Goal: Task Accomplishment & Management: Use online tool/utility

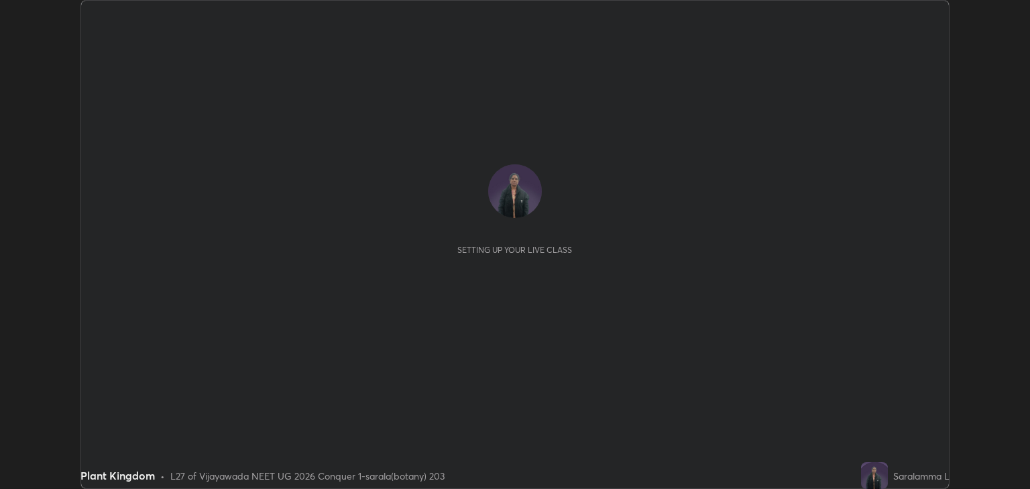
scroll to position [489, 1030]
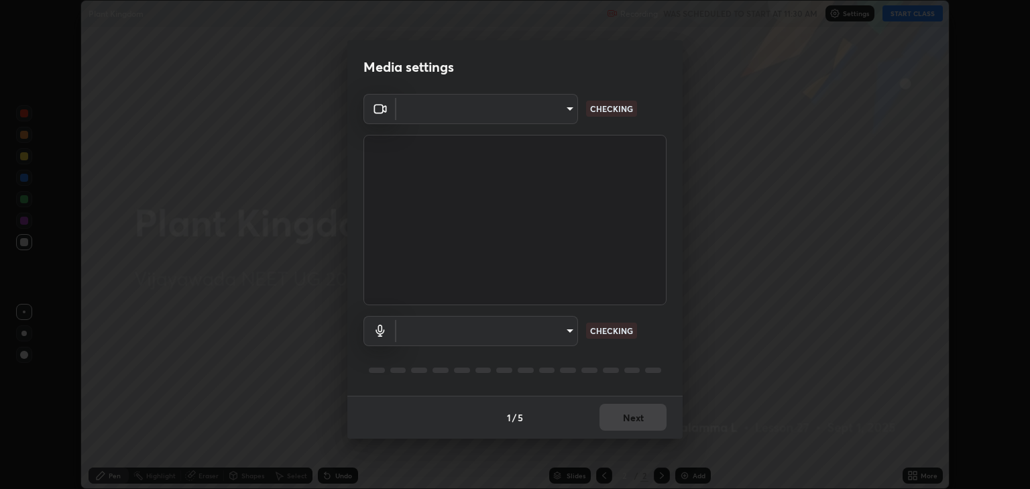
type input "18efe283419ebebb34f3f069735d570d1efa482ca5ebb0fbe8eacb96b6d22603"
type input "dcad4d0ab638e1a35b0cc06f23c8842348ae8cd1eb66fe60e42d8e2ec81f684a"
click at [570, 329] on body "Erase all Plant Kingdom Recording WAS SCHEDULED TO START AT 11:30 AM Settings S…" at bounding box center [515, 244] width 1030 height 489
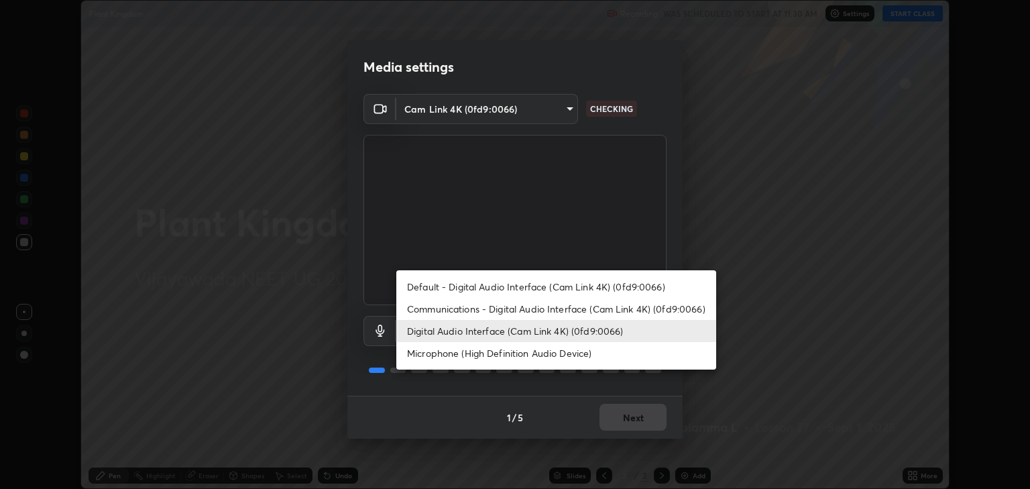
click at [557, 327] on li "Digital Audio Interface (Cam Link 4K) (0fd9:0066)" at bounding box center [556, 331] width 320 height 22
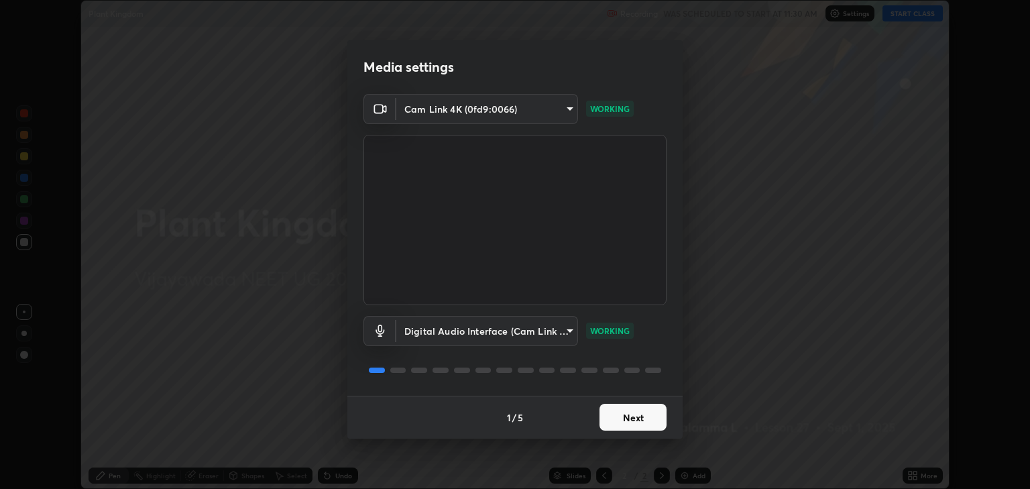
click at [619, 414] on button "Next" at bounding box center [633, 417] width 67 height 27
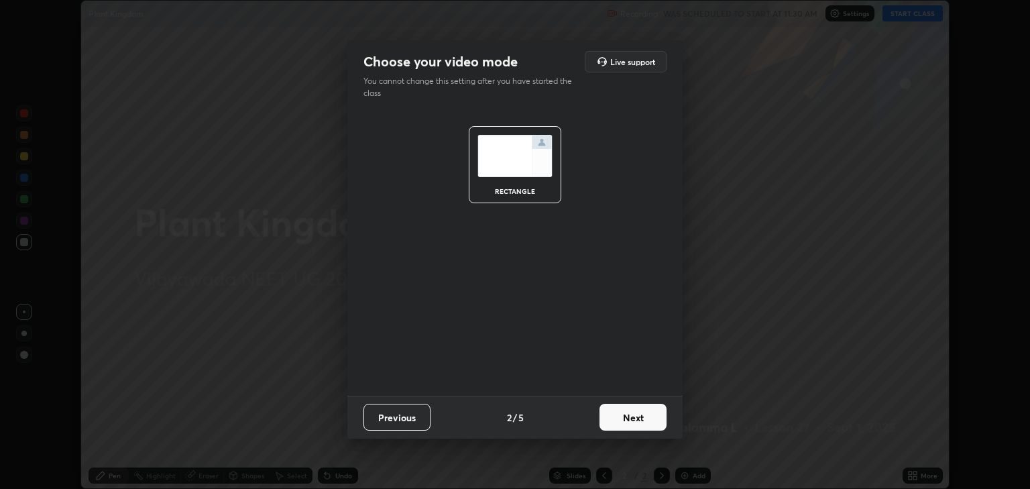
click at [624, 420] on button "Next" at bounding box center [633, 417] width 67 height 27
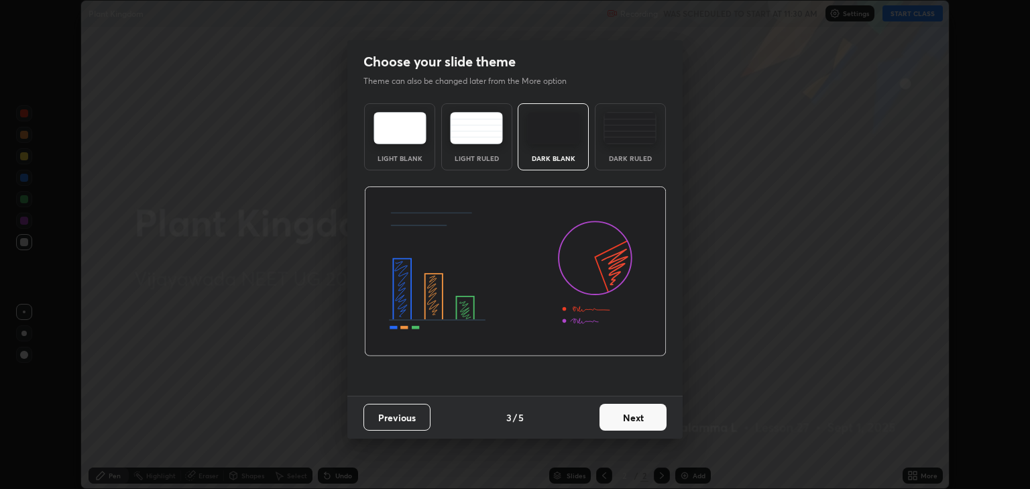
click at [627, 425] on button "Next" at bounding box center [633, 417] width 67 height 27
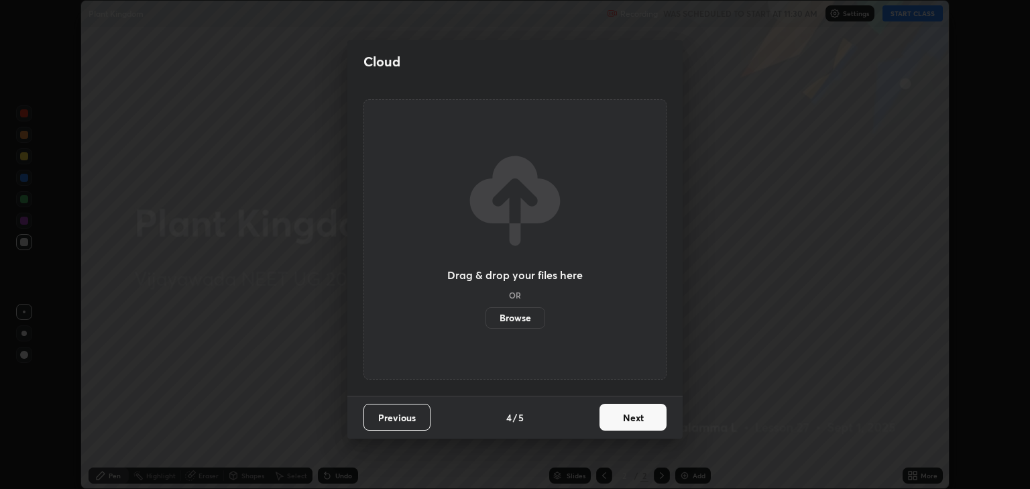
click at [628, 417] on button "Next" at bounding box center [633, 417] width 67 height 27
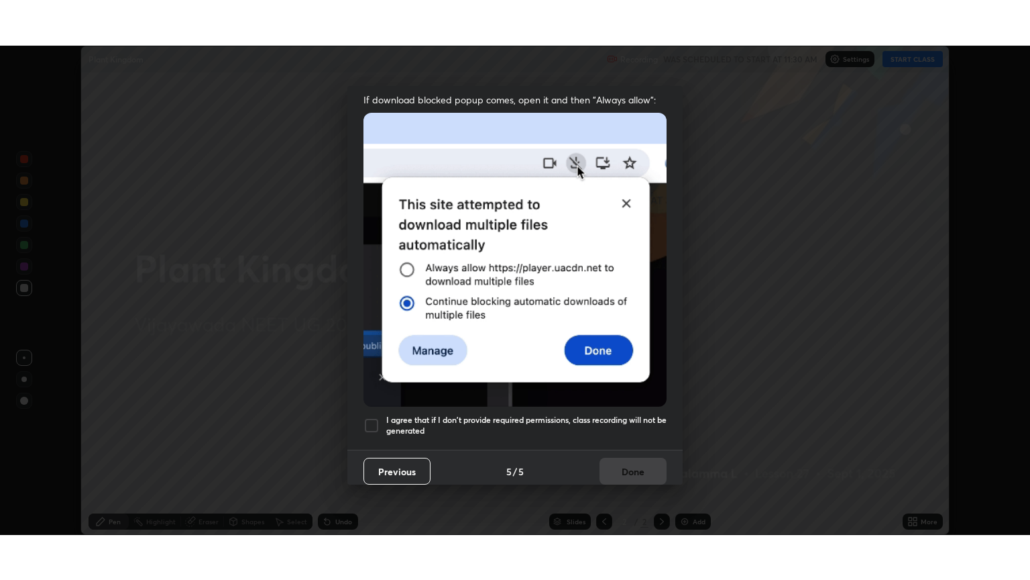
scroll to position [272, 0]
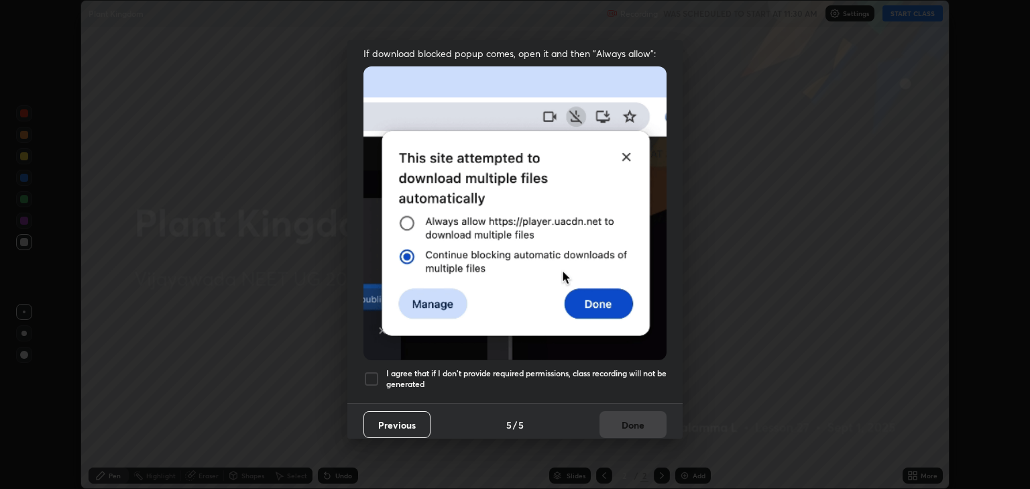
click at [386, 372] on h5 "I agree that if I don't provide required permissions, class recording will not …" at bounding box center [526, 378] width 280 height 21
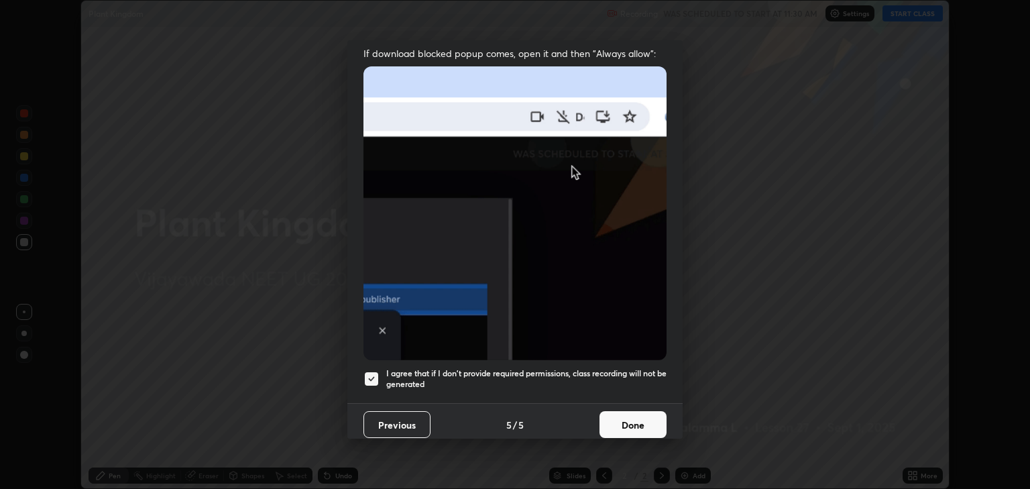
click at [632, 414] on button "Done" at bounding box center [633, 424] width 67 height 27
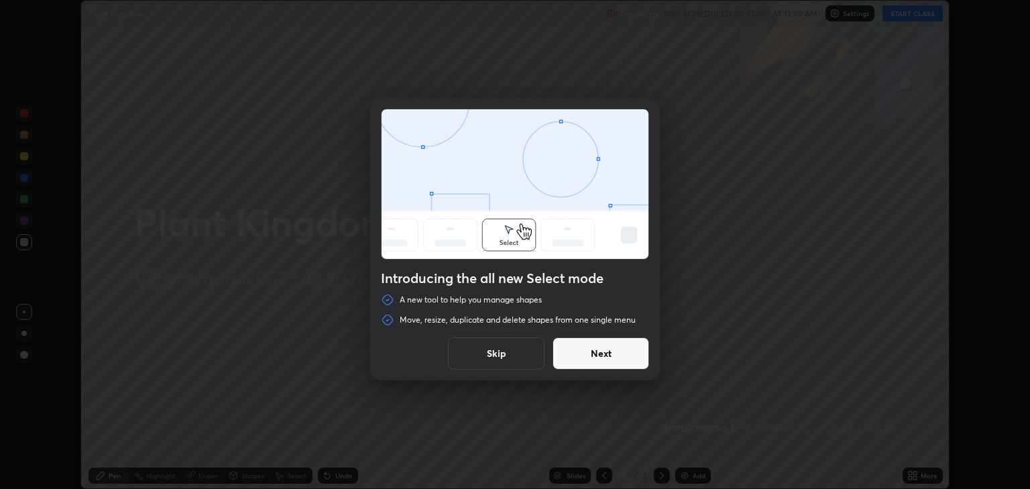
click at [515, 352] on button "Skip" at bounding box center [496, 353] width 97 height 32
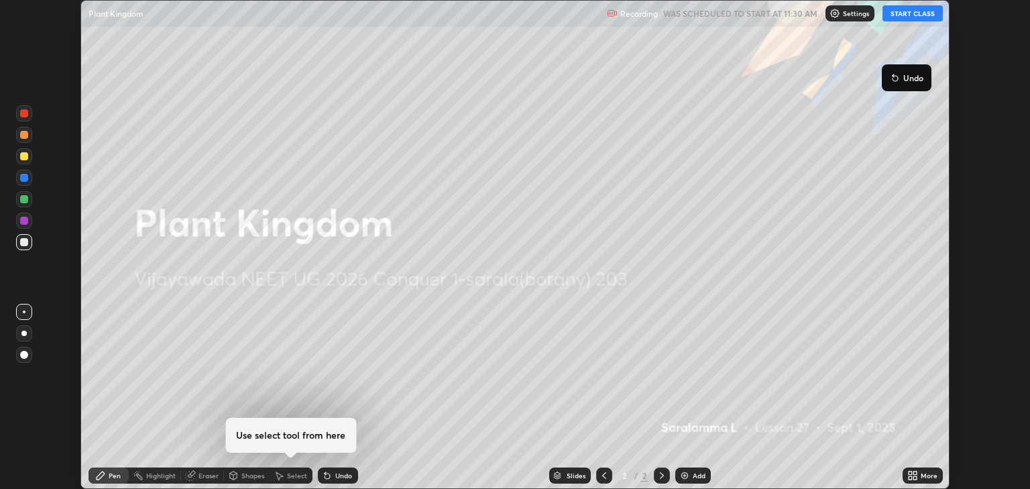
click at [903, 15] on button "START CLASS" at bounding box center [913, 13] width 60 height 16
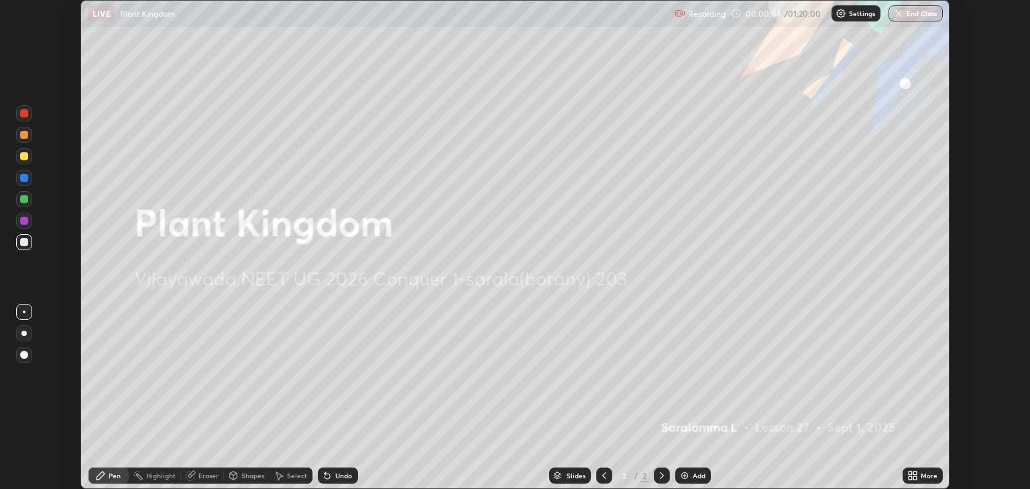
click at [661, 471] on icon at bounding box center [662, 475] width 11 height 11
click at [661, 475] on icon at bounding box center [662, 475] width 11 height 11
click at [698, 478] on div "Add" at bounding box center [699, 475] width 13 height 7
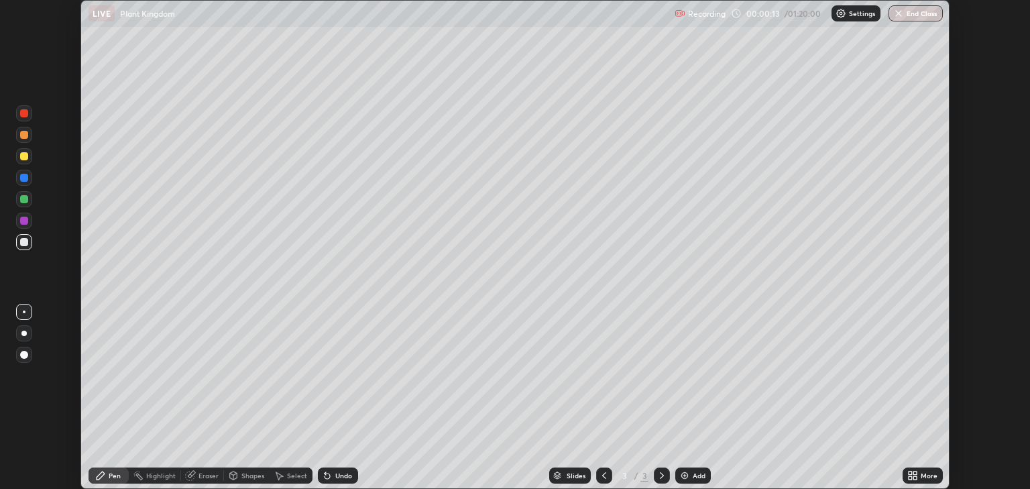
click at [916, 476] on icon at bounding box center [913, 475] width 11 height 11
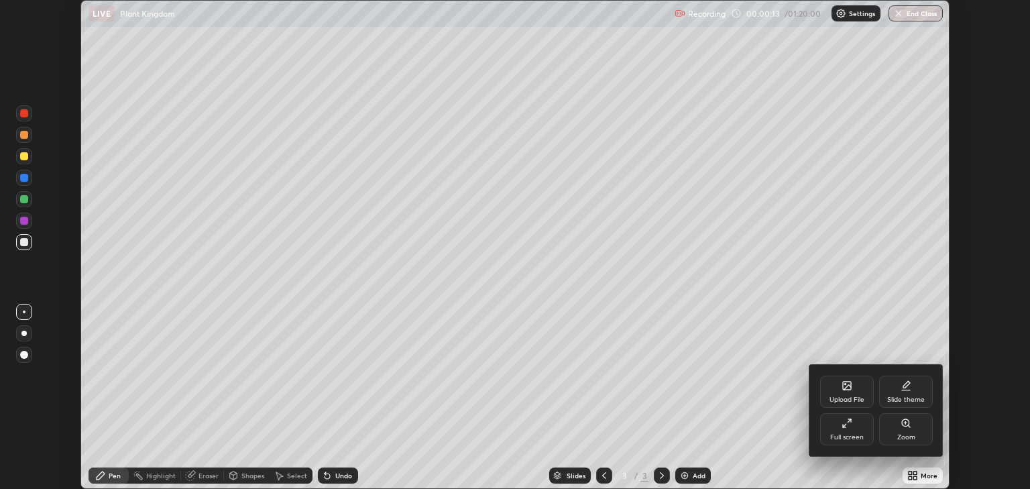
click at [852, 429] on div "Full screen" at bounding box center [847, 429] width 54 height 32
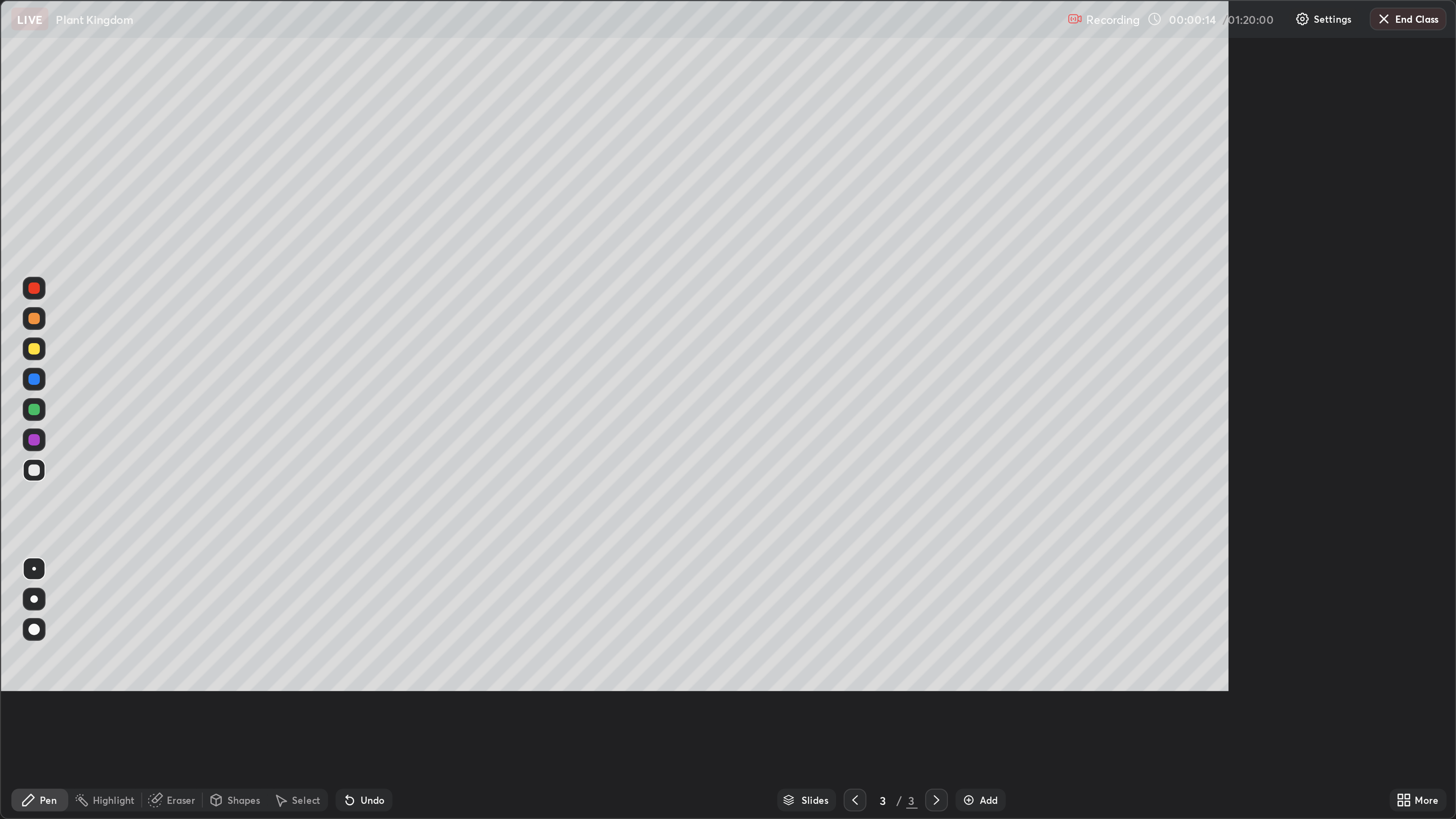
scroll to position [328, 582]
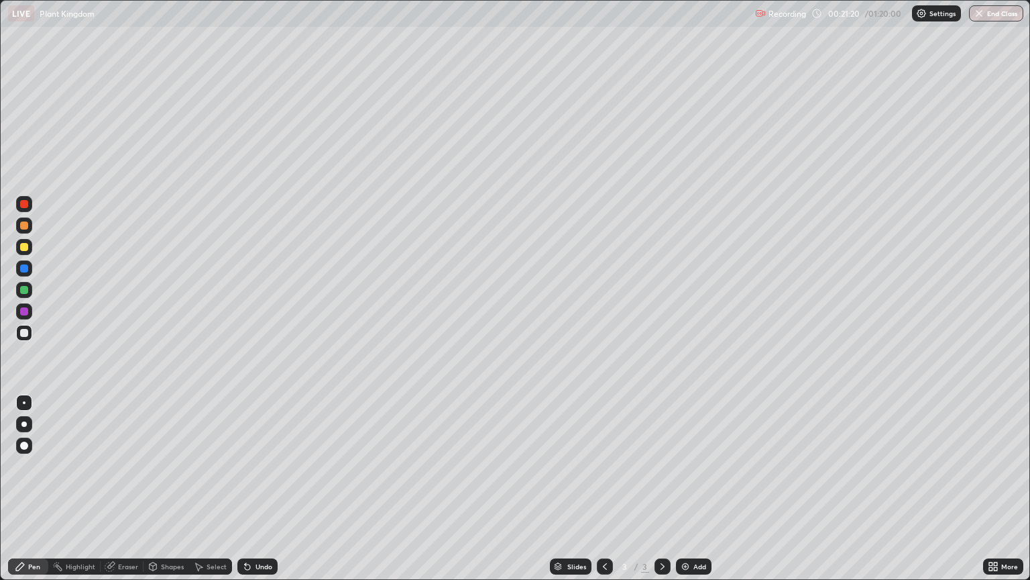
click at [680, 488] on div "Add" at bounding box center [694, 566] width 36 height 16
click at [23, 250] on div at bounding box center [24, 247] width 8 height 8
click at [683, 488] on img at bounding box center [685, 566] width 11 height 11
click at [112, 488] on div "Eraser" at bounding box center [122, 566] width 43 height 16
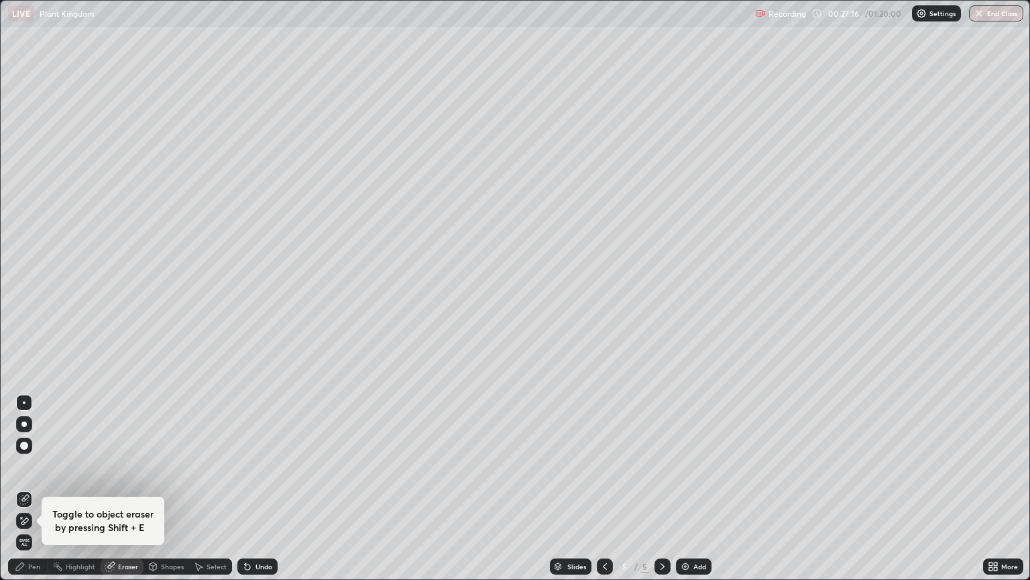
click at [19, 488] on div "Pen" at bounding box center [28, 566] width 40 height 16
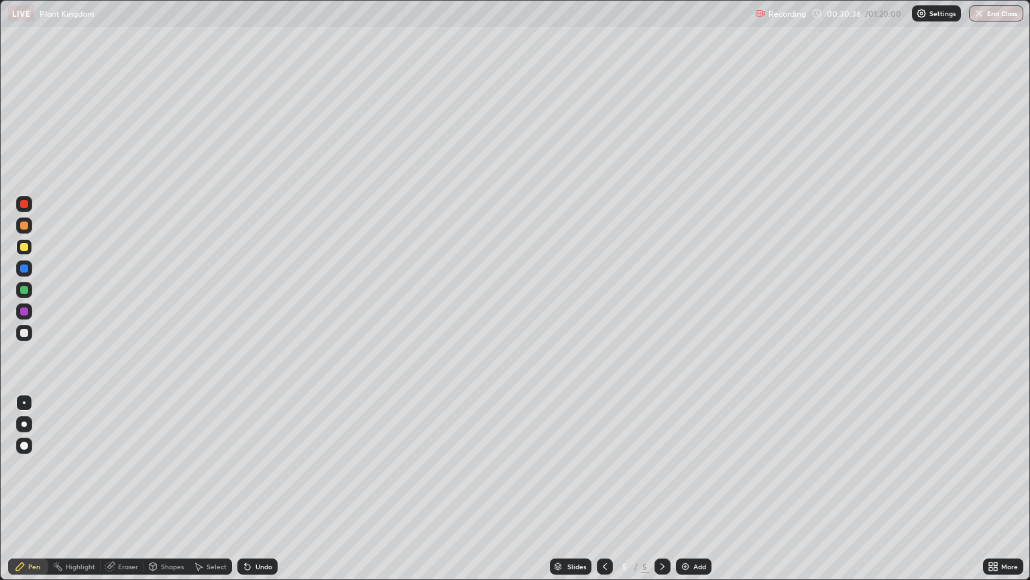
click at [24, 329] on div at bounding box center [24, 333] width 8 height 8
click at [23, 291] on div at bounding box center [24, 290] width 8 height 8
click at [23, 205] on div at bounding box center [24, 204] width 8 height 8
click at [23, 333] on div at bounding box center [24, 333] width 8 height 8
click at [23, 246] on div at bounding box center [24, 247] width 8 height 8
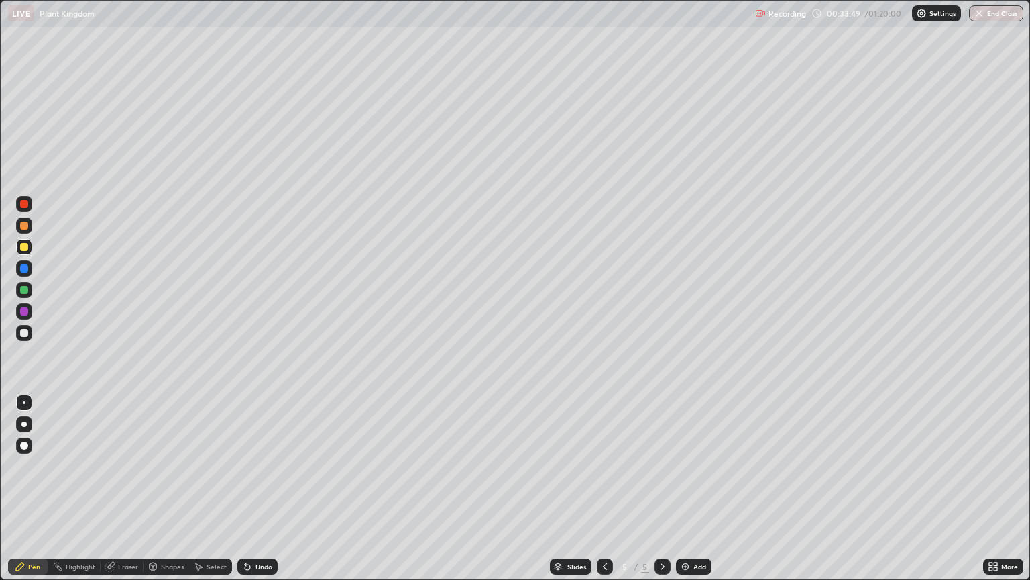
click at [23, 333] on div at bounding box center [24, 333] width 8 height 8
click at [21, 268] on div at bounding box center [24, 268] width 8 height 8
click at [26, 267] on div at bounding box center [24, 268] width 8 height 8
click at [676, 488] on div "Add" at bounding box center [694, 566] width 36 height 16
click at [23, 292] on div at bounding box center [24, 290] width 8 height 8
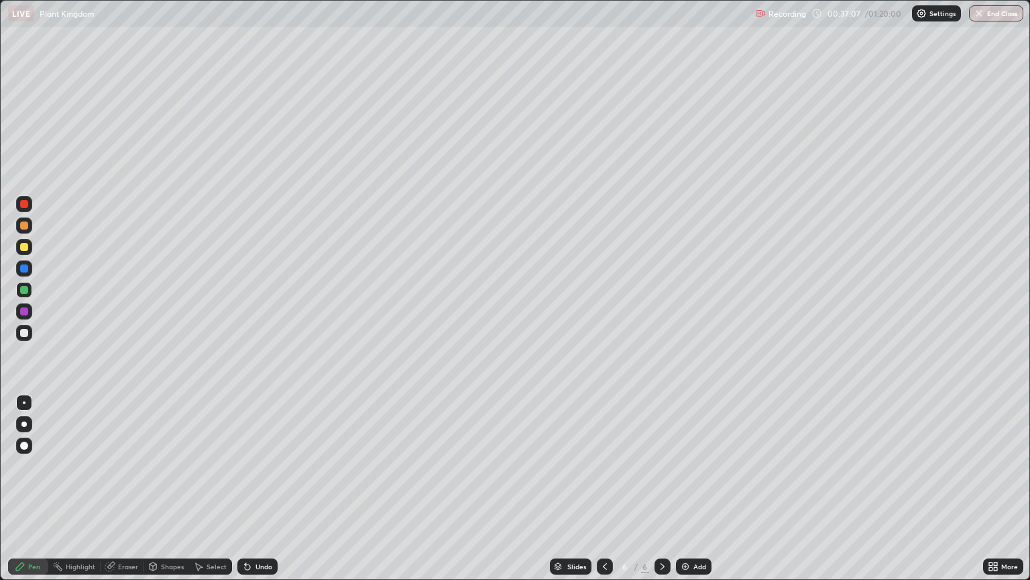
click at [115, 488] on div "Eraser" at bounding box center [122, 566] width 43 height 16
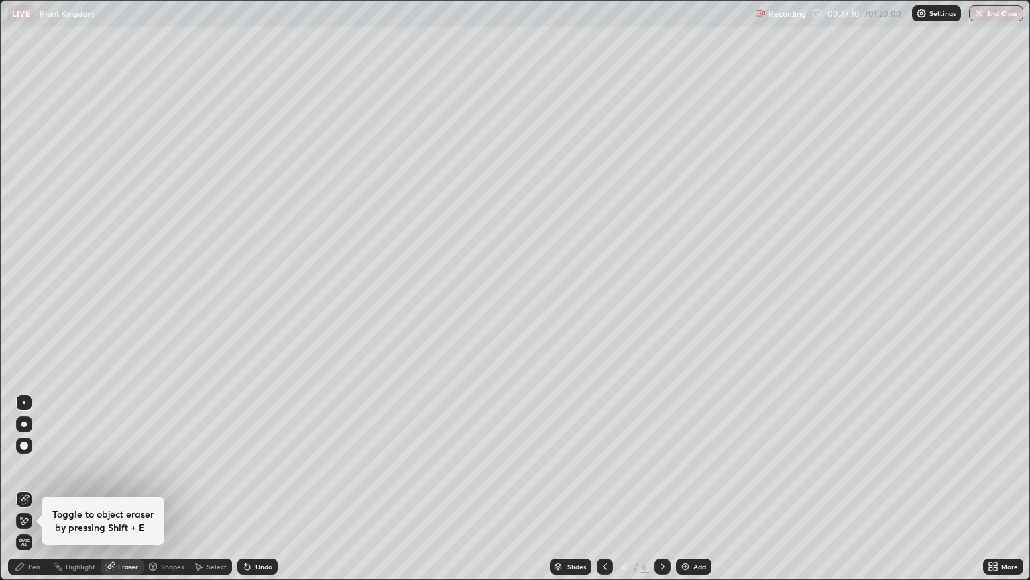
click at [20, 488] on icon at bounding box center [20, 566] width 11 height 11
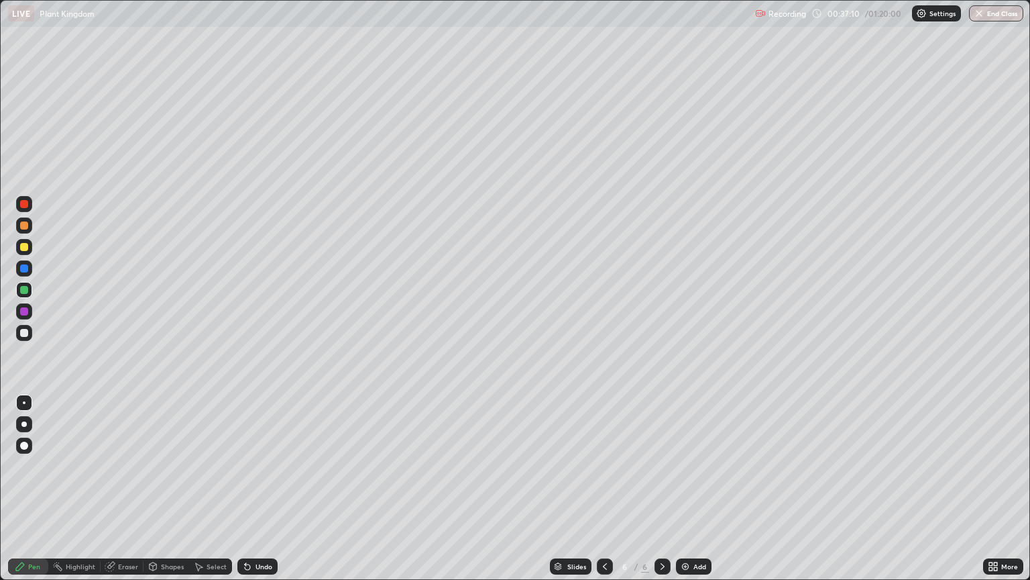
click at [20, 488] on icon at bounding box center [20, 566] width 11 height 11
click at [685, 488] on img at bounding box center [685, 566] width 11 height 11
click at [23, 488] on icon at bounding box center [20, 566] width 11 height 11
click at [115, 488] on div "Eraser" at bounding box center [122, 566] width 43 height 16
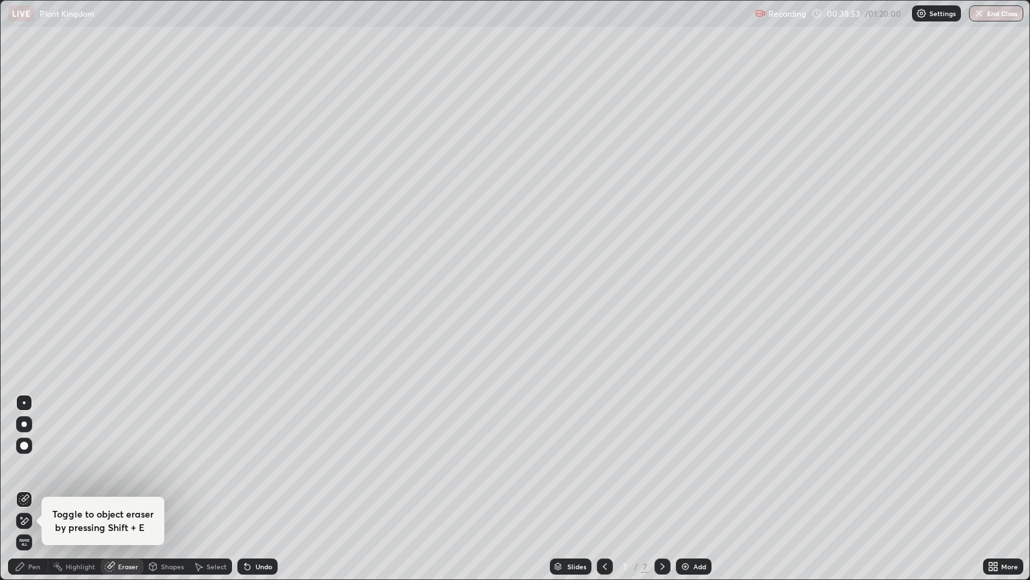
click at [22, 488] on icon at bounding box center [20, 566] width 8 height 8
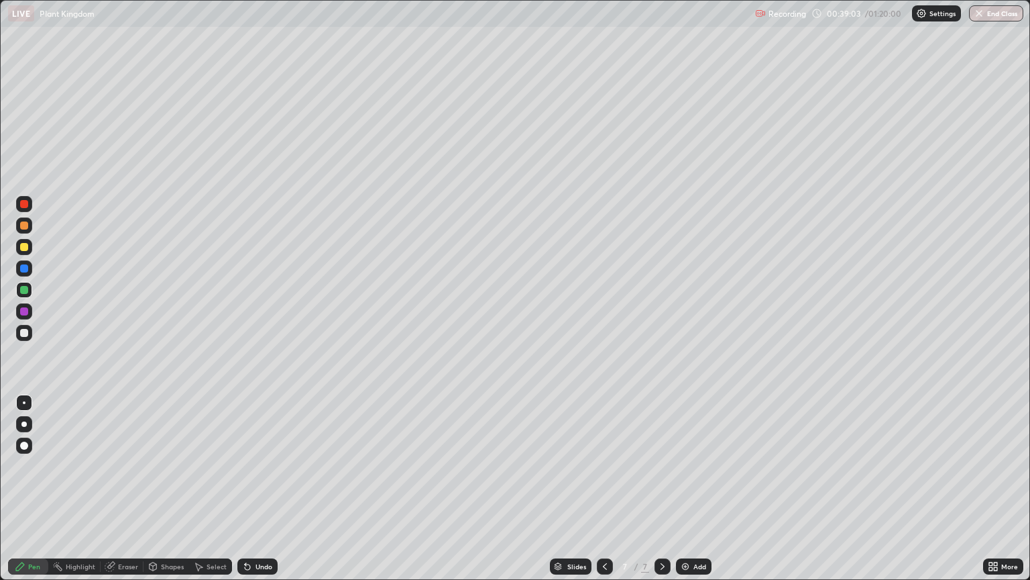
click at [23, 311] on div at bounding box center [24, 311] width 8 height 8
click at [23, 334] on div at bounding box center [24, 333] width 8 height 8
click at [30, 313] on div at bounding box center [24, 311] width 16 height 16
click at [680, 488] on img at bounding box center [685, 566] width 11 height 11
click at [24, 333] on div at bounding box center [24, 333] width 8 height 8
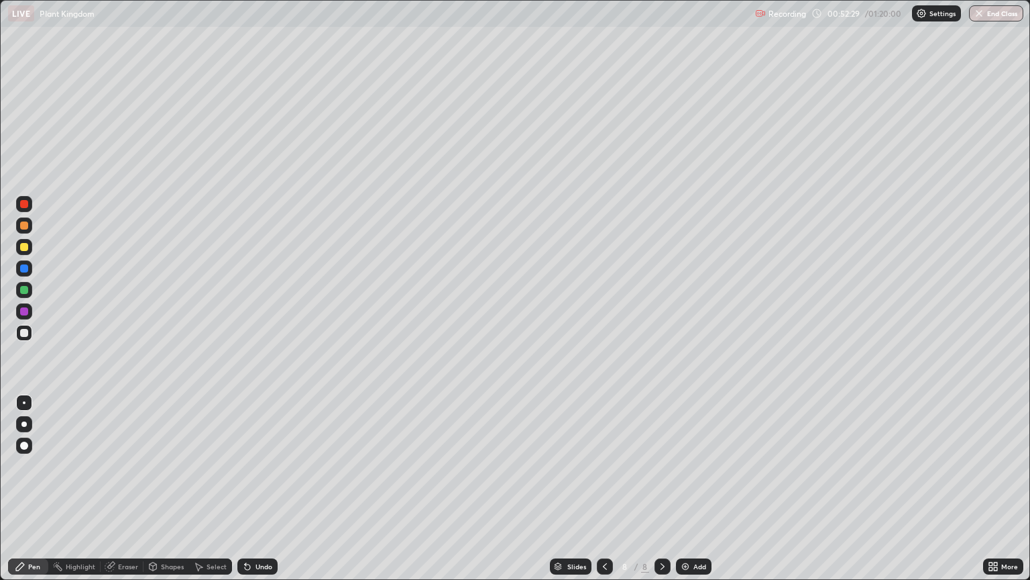
click at [684, 488] on img at bounding box center [685, 566] width 11 height 11
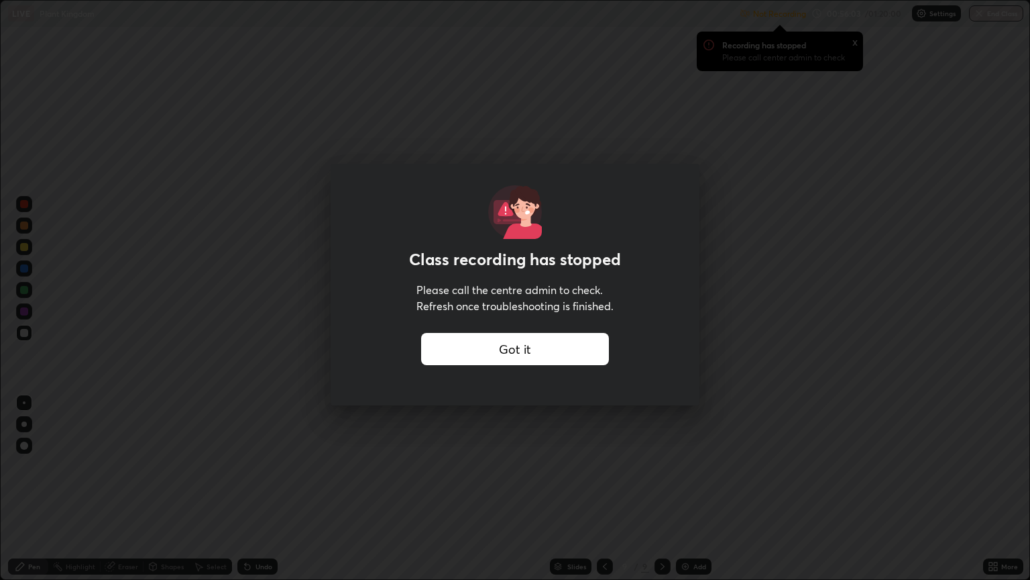
click at [664, 213] on div "Class recording has stopped Please call the centre admin to check. Refresh once…" at bounding box center [515, 275] width 369 height 223
click at [650, 444] on div "Class recording has stopped Please call the centre admin to check. Refresh once…" at bounding box center [515, 290] width 1030 height 580
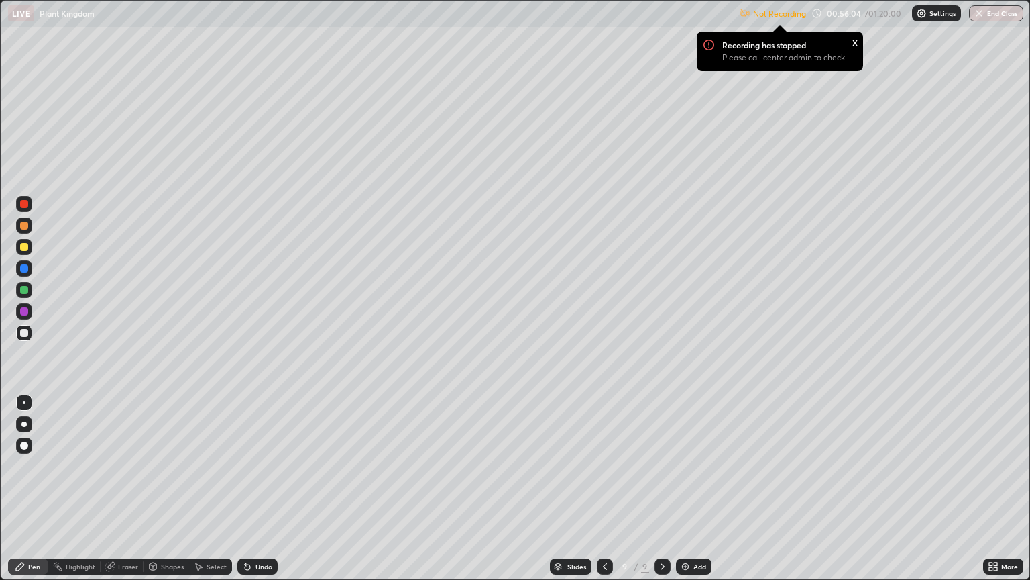
click at [640, 447] on div "Class recording has stopped Please call the centre admin to check. Refresh once…" at bounding box center [515, 290] width 1030 height 580
click at [853, 43] on div "x" at bounding box center [855, 41] width 5 height 14
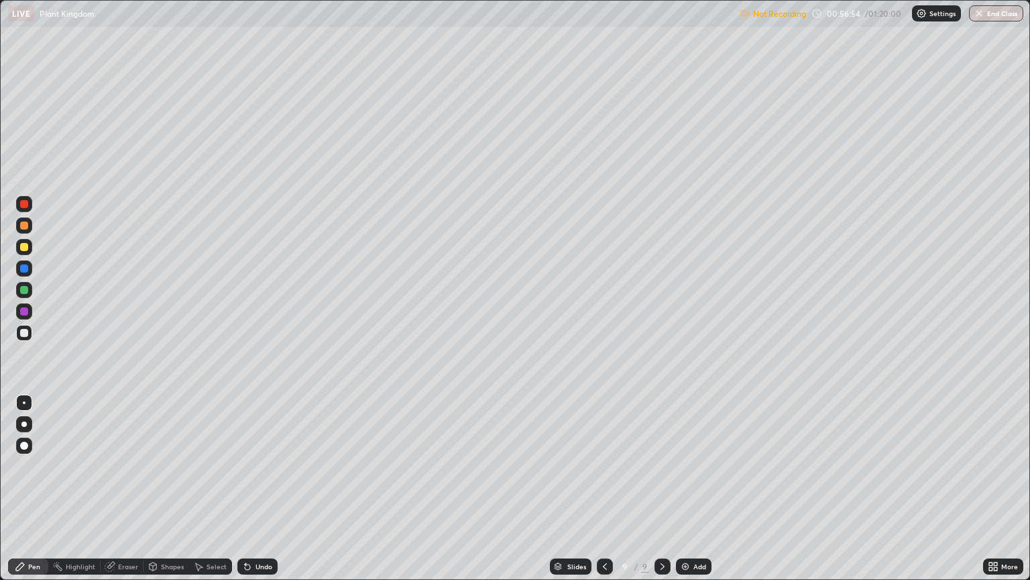
click at [686, 488] on img at bounding box center [685, 566] width 11 height 11
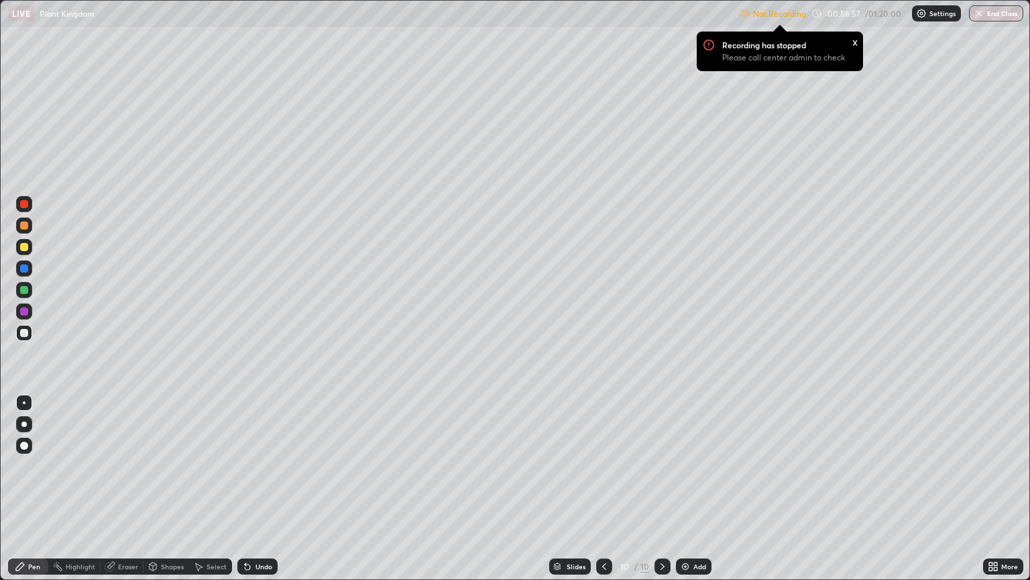
click at [24, 226] on div at bounding box center [24, 225] width 8 height 8
click at [683, 488] on img at bounding box center [685, 566] width 11 height 11
click at [113, 488] on icon at bounding box center [110, 566] width 11 height 11
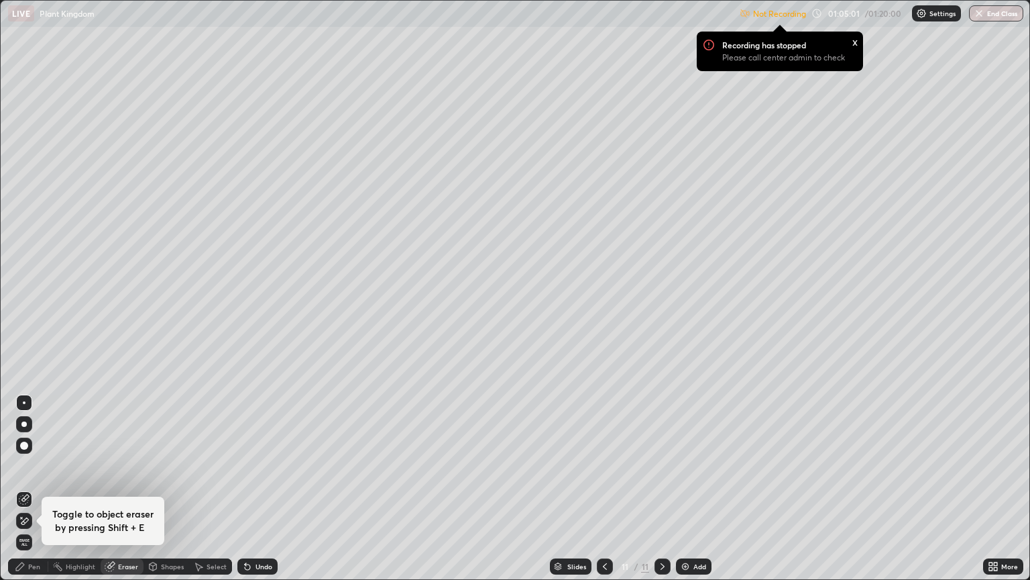
click at [19, 488] on div "Pen" at bounding box center [28, 566] width 40 height 16
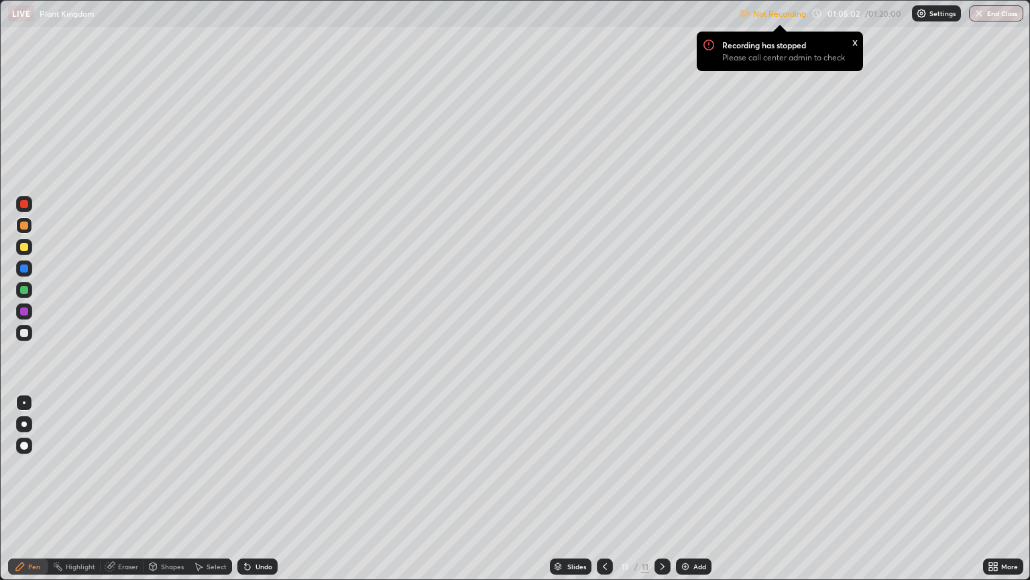
click at [23, 331] on div at bounding box center [24, 333] width 8 height 8
click at [22, 248] on div at bounding box center [24, 247] width 8 height 8
click at [1011, 14] on button "End Class" at bounding box center [997, 13] width 53 height 16
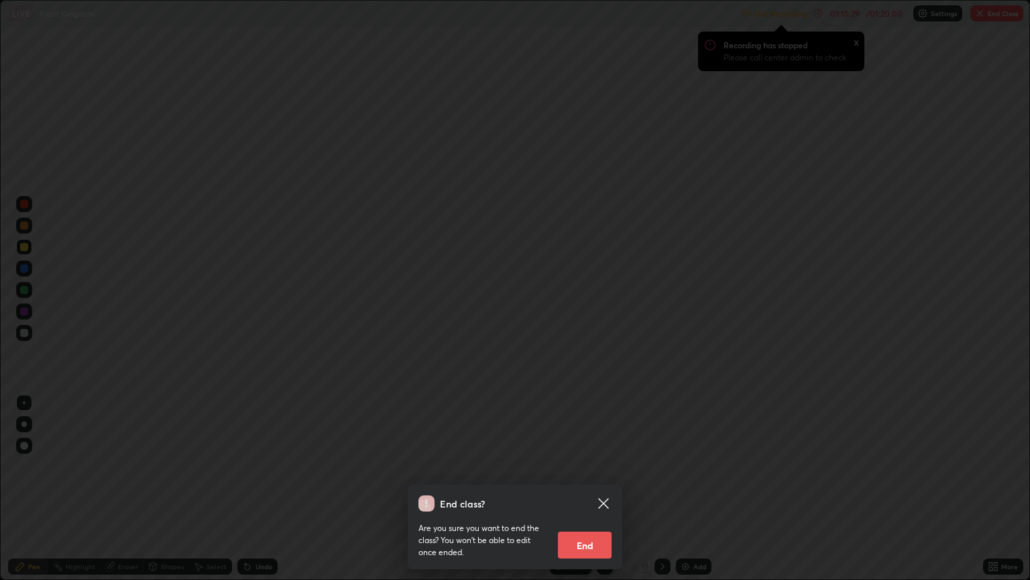
click at [596, 488] on button "End" at bounding box center [585, 544] width 54 height 27
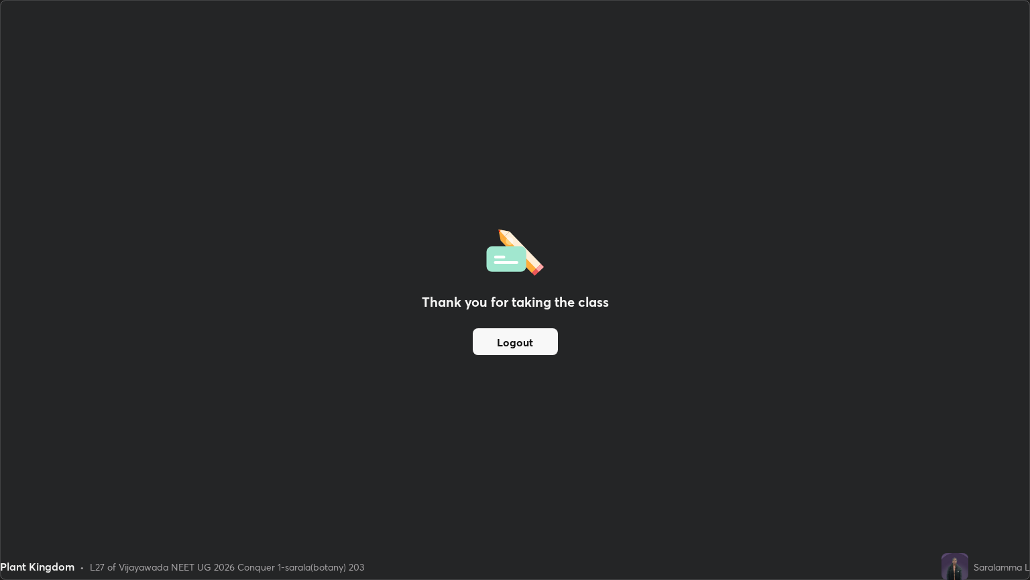
click at [544, 338] on button "Logout" at bounding box center [515, 341] width 85 height 27
click at [537, 343] on button "Logout" at bounding box center [515, 341] width 85 height 27
click at [533, 345] on button "Logout" at bounding box center [515, 341] width 85 height 27
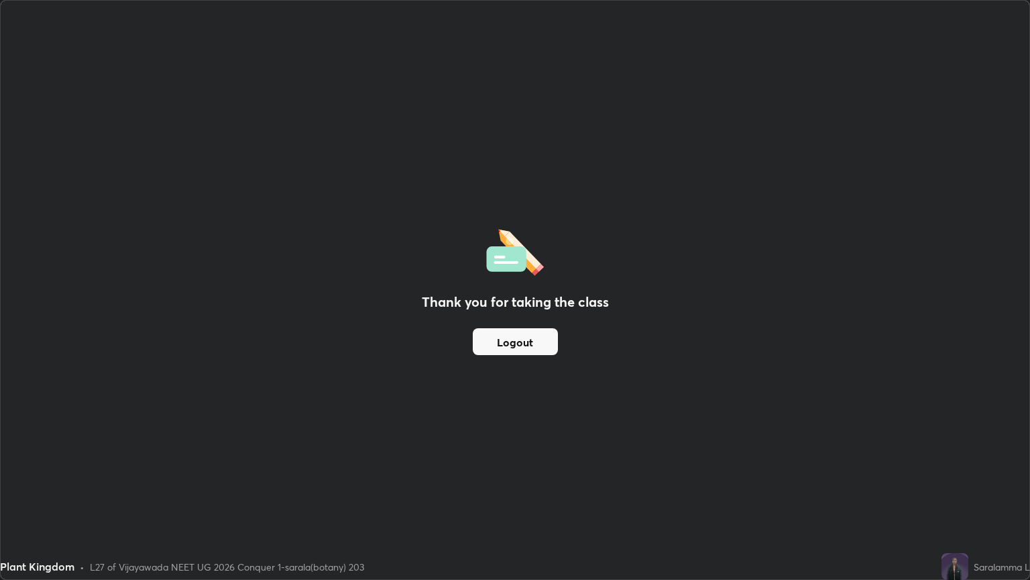
click at [535, 347] on button "Logout" at bounding box center [515, 341] width 85 height 27
click at [507, 353] on button "Logout" at bounding box center [515, 341] width 85 height 27
click at [506, 347] on button "Logout" at bounding box center [515, 341] width 85 height 27
click at [506, 340] on button "Logout" at bounding box center [515, 341] width 85 height 27
click at [507, 339] on button "Logout" at bounding box center [515, 341] width 85 height 27
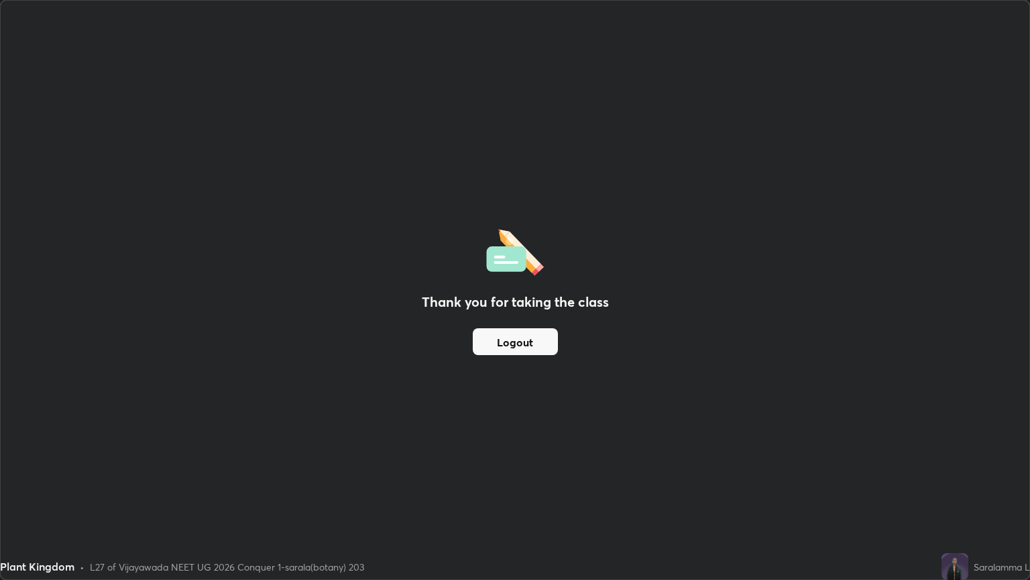
click at [505, 342] on button "Logout" at bounding box center [515, 341] width 85 height 27
click at [503, 350] on button "Logout" at bounding box center [515, 341] width 85 height 27
click at [522, 347] on button "Logout" at bounding box center [515, 341] width 85 height 27
click at [517, 343] on button "Logout" at bounding box center [515, 341] width 85 height 27
click at [508, 339] on button "Logout" at bounding box center [515, 341] width 85 height 27
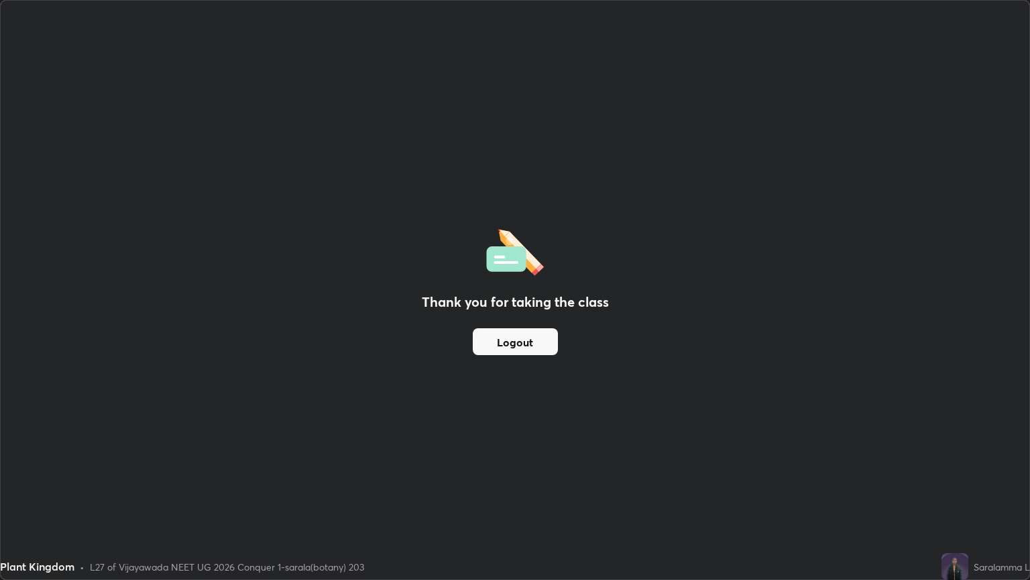
click at [513, 328] on button "Logout" at bounding box center [515, 341] width 85 height 27
click at [511, 335] on button "Logout" at bounding box center [515, 341] width 85 height 27
click at [510, 341] on button "Logout" at bounding box center [515, 341] width 85 height 27
click at [514, 347] on button "Logout" at bounding box center [515, 341] width 85 height 27
click at [517, 345] on button "Logout" at bounding box center [515, 341] width 85 height 27
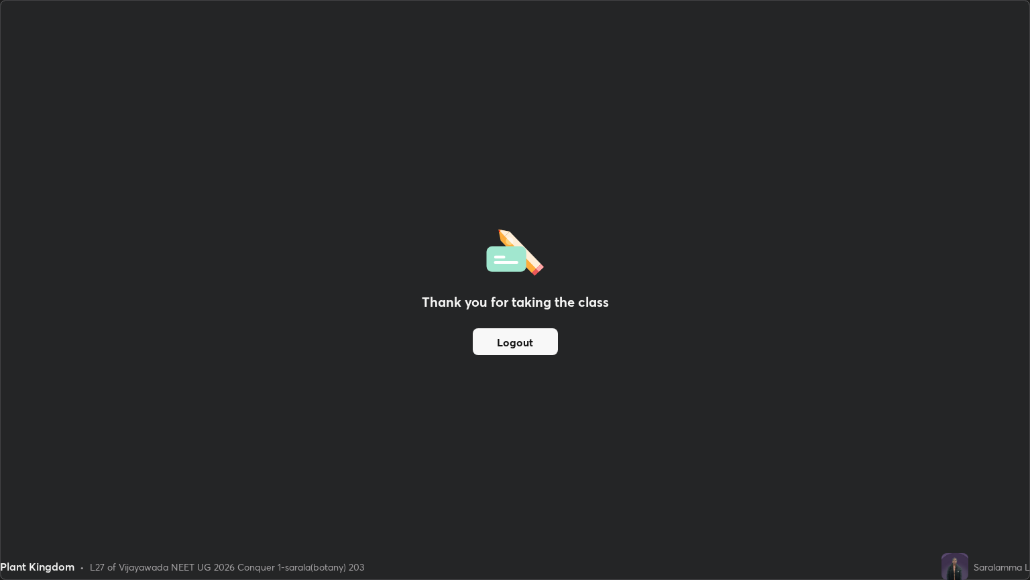
click at [519, 343] on button "Logout" at bounding box center [515, 341] width 85 height 27
click at [519, 337] on button "Logout" at bounding box center [515, 341] width 85 height 27
click at [522, 337] on button "Logout" at bounding box center [515, 341] width 85 height 27
click at [515, 339] on button "Logout" at bounding box center [515, 341] width 85 height 27
click at [513, 341] on button "Logout" at bounding box center [515, 341] width 85 height 27
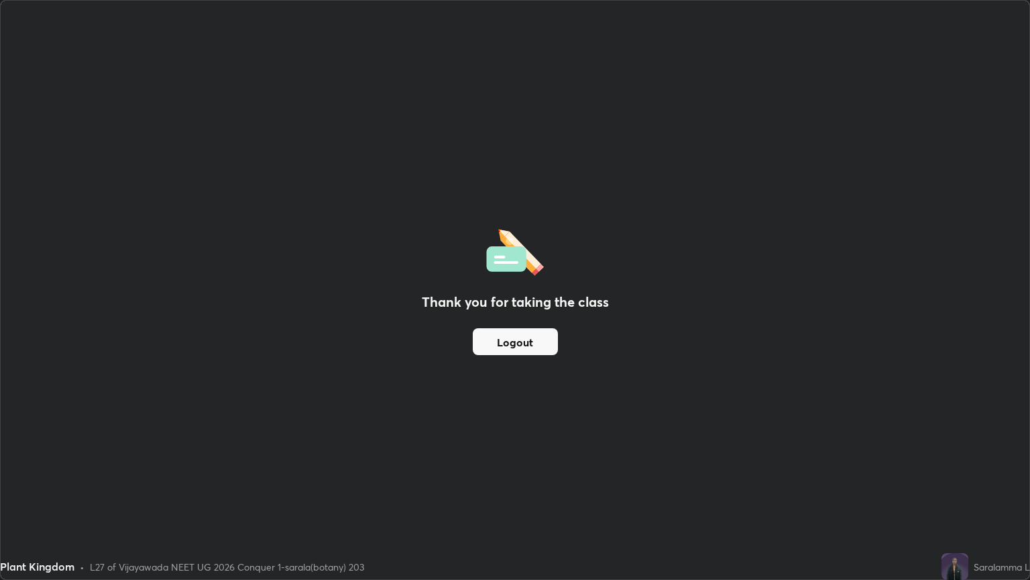
click at [506, 339] on button "Logout" at bounding box center [515, 341] width 85 height 27
click at [497, 342] on button "Logout" at bounding box center [515, 341] width 85 height 27
click at [526, 338] on button "Logout" at bounding box center [515, 341] width 85 height 27
click at [525, 336] on button "Logout" at bounding box center [515, 341] width 85 height 27
click at [517, 54] on div "Thank you for taking the class Logout" at bounding box center [515, 290] width 1029 height 578
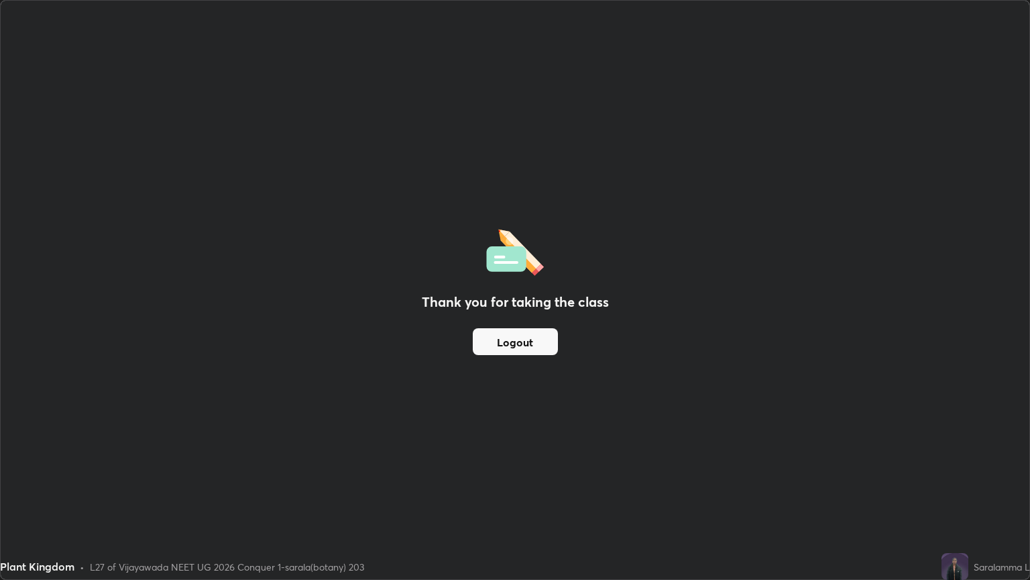
click at [515, 55] on div "Thank you for taking the class Logout" at bounding box center [515, 290] width 1029 height 578
click at [517, 50] on div "Thank you for taking the class Logout" at bounding box center [515, 290] width 1029 height 578
click at [519, 50] on div "Thank you for taking the class Logout" at bounding box center [515, 290] width 1029 height 578
click at [520, 46] on div "Thank you for taking the class Logout" at bounding box center [515, 290] width 1029 height 578
click at [521, 41] on div "Thank you for taking the class Logout" at bounding box center [515, 290] width 1029 height 578
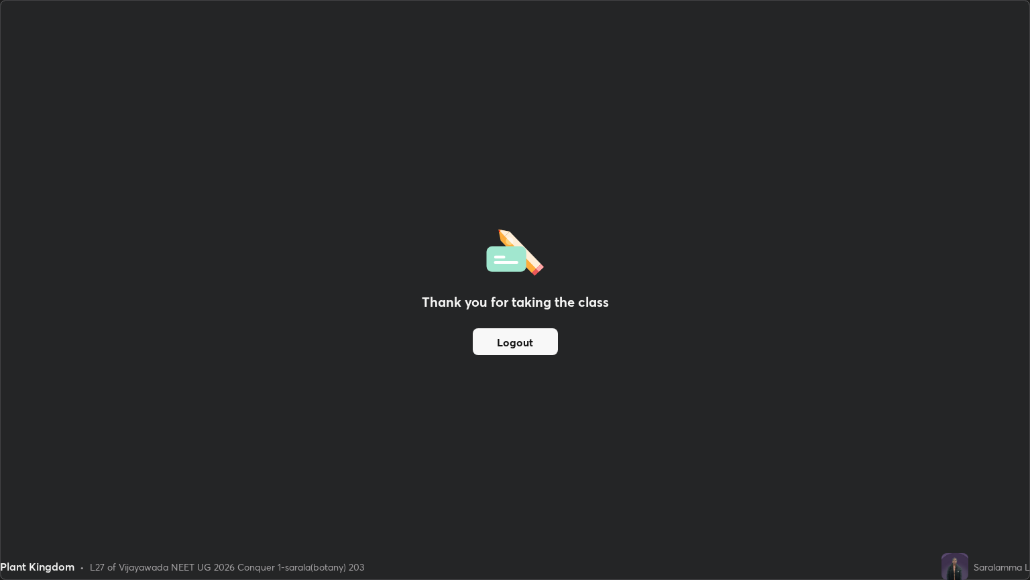
click at [521, 41] on div "Thank you for taking the class Logout" at bounding box center [515, 290] width 1029 height 578
click at [518, 42] on div "Thank you for taking the class Logout" at bounding box center [515, 290] width 1029 height 578
click at [515, 42] on div "Thank you for taking the class Logout" at bounding box center [515, 290] width 1029 height 578
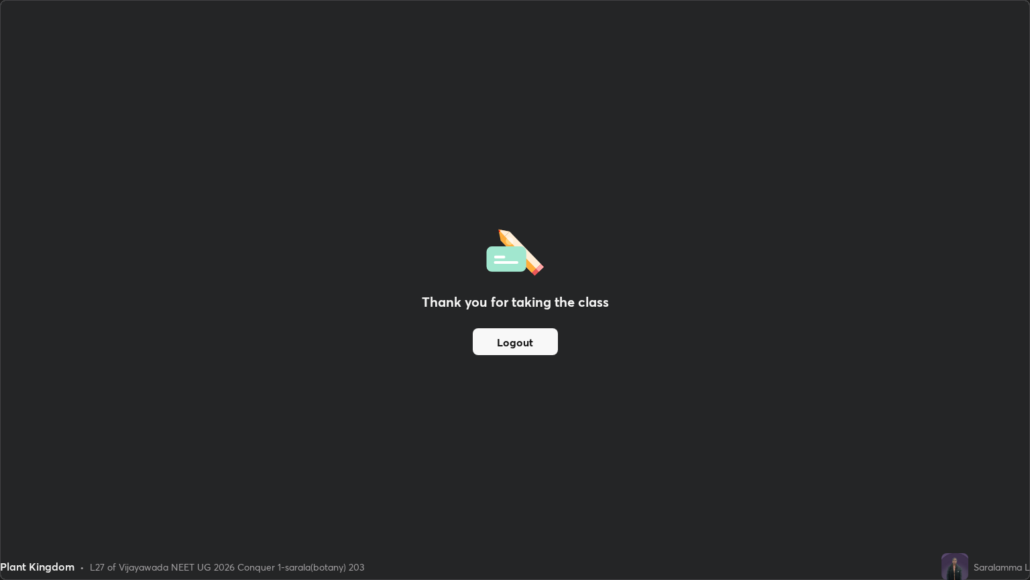
click at [514, 42] on div "Thank you for taking the class Logout" at bounding box center [515, 290] width 1029 height 578
click at [513, 349] on button "Logout" at bounding box center [515, 341] width 85 height 27
click at [515, 346] on button "Logout" at bounding box center [515, 341] width 85 height 27
click at [517, 343] on button "Logout" at bounding box center [515, 341] width 85 height 27
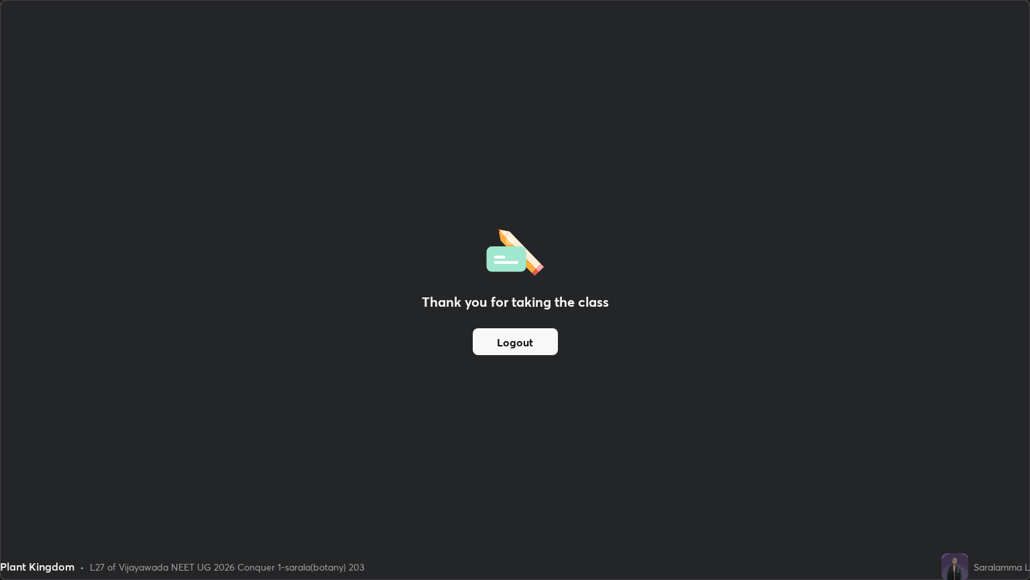
click at [517, 343] on button "Logout" at bounding box center [515, 341] width 85 height 27
click at [513, 335] on button "Logout" at bounding box center [515, 341] width 85 height 27
click at [501, 48] on div "Thank you for taking the class Logout" at bounding box center [515, 290] width 1029 height 578
click at [568, 22] on div "Plant Kingdom" at bounding box center [418, 13] width 820 height 27
click at [510, 43] on div "Thank you for taking the class Logout" at bounding box center [515, 290] width 1029 height 578
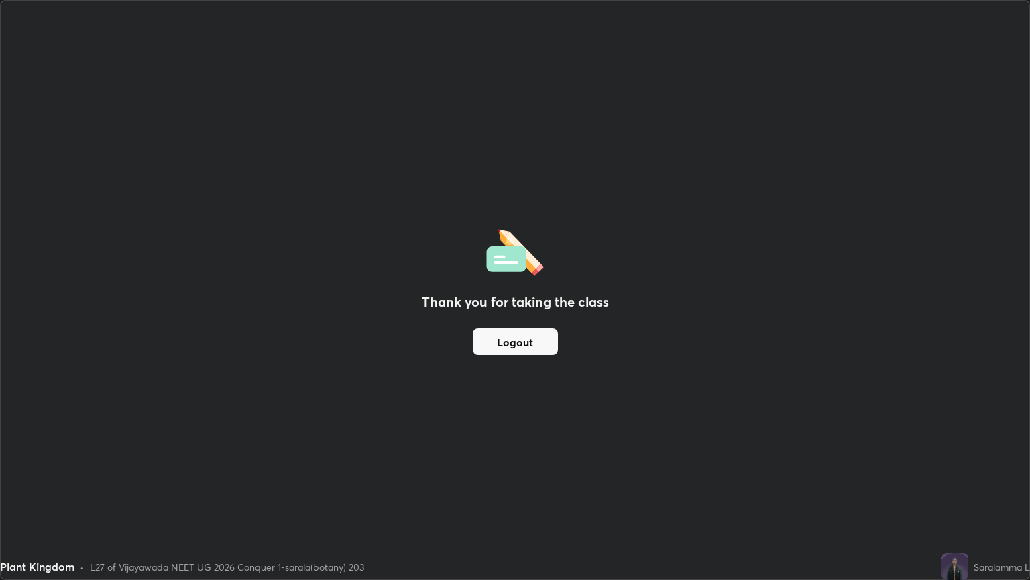
click at [514, 45] on div "Thank you for taking the class Logout" at bounding box center [515, 290] width 1029 height 578
click at [513, 44] on div "Thank you for taking the class Logout" at bounding box center [515, 290] width 1029 height 578
click at [516, 42] on div "Thank you for taking the class Logout" at bounding box center [515, 290] width 1029 height 578
click at [518, 40] on div "Thank you for taking the class Logout" at bounding box center [515, 290] width 1029 height 578
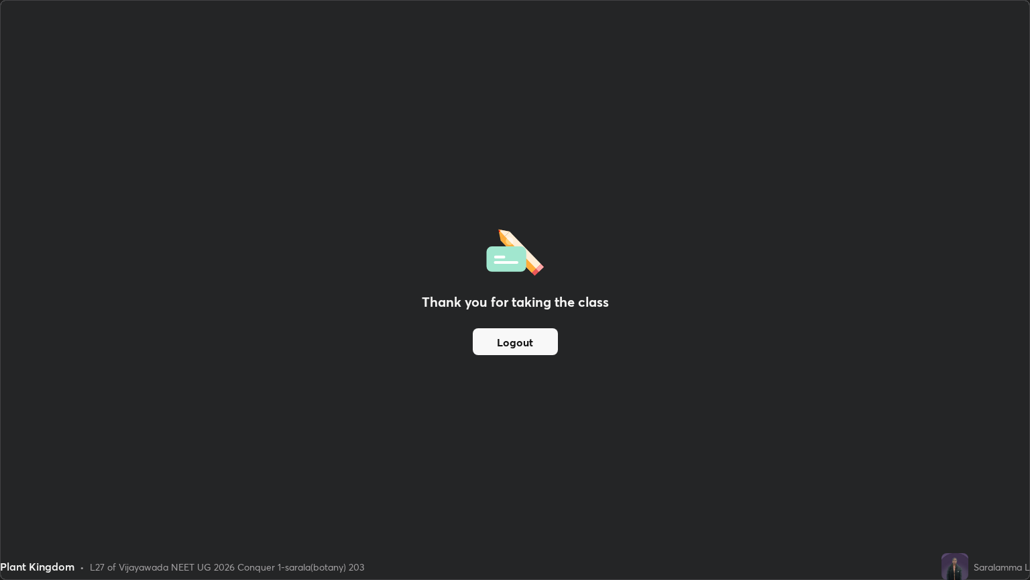
click at [517, 44] on div "Thank you for taking the class Logout" at bounding box center [515, 290] width 1029 height 578
click at [514, 44] on div "Thank you for taking the class Logout" at bounding box center [515, 290] width 1029 height 578
click at [513, 46] on div "Thank you for taking the class Logout" at bounding box center [515, 290] width 1029 height 578
click at [515, 48] on div "Thank you for taking the class Logout" at bounding box center [515, 290] width 1029 height 578
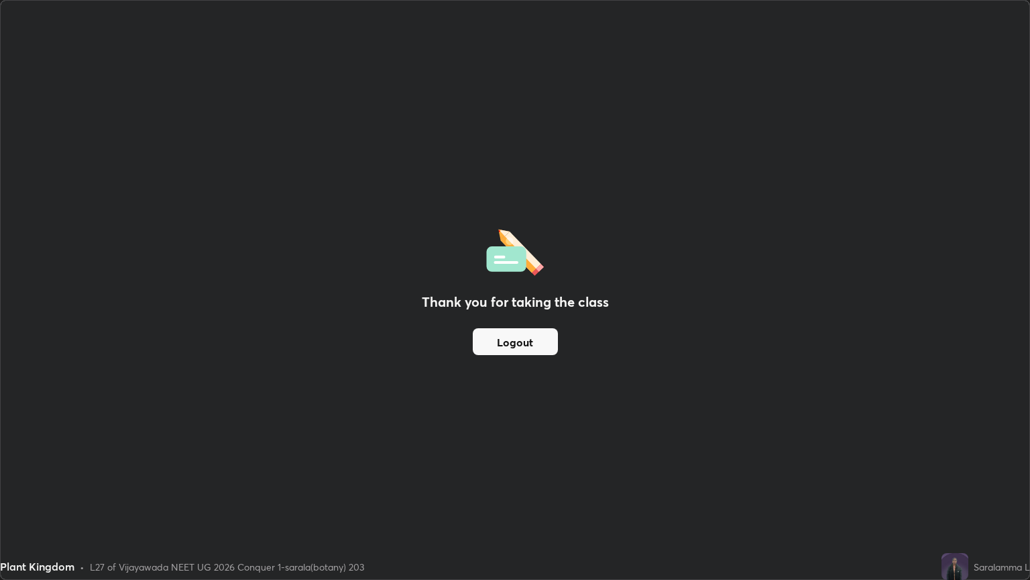
click at [518, 52] on div "Thank you for taking the class Logout" at bounding box center [515, 290] width 1029 height 578
click at [496, 343] on button "Logout" at bounding box center [515, 341] width 85 height 27
click at [488, 350] on button "Logout" at bounding box center [515, 341] width 85 height 27
click at [491, 345] on button "Logout" at bounding box center [515, 341] width 85 height 27
click at [500, 341] on button "Logout" at bounding box center [515, 341] width 85 height 27
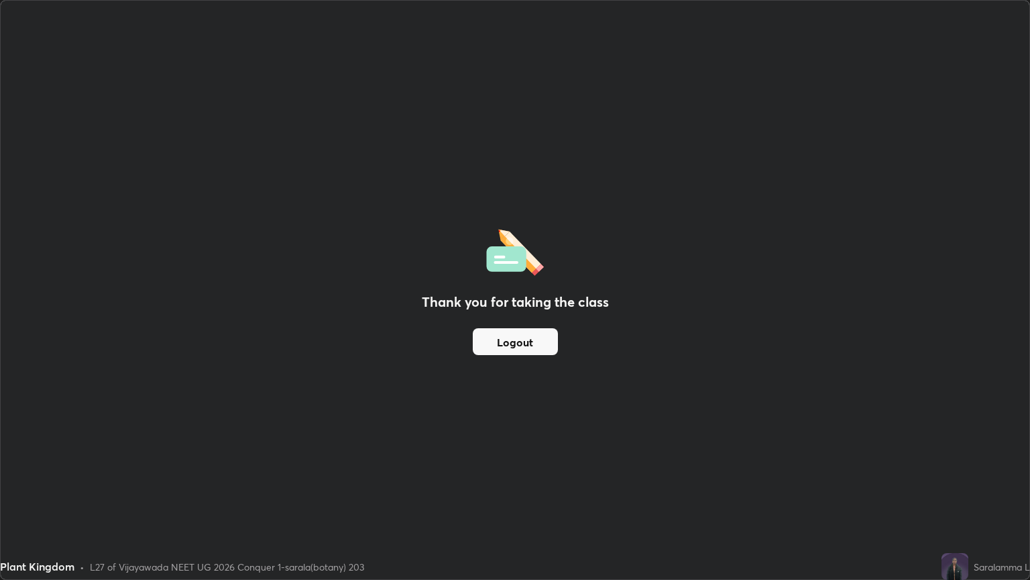
click at [506, 342] on button "Logout" at bounding box center [515, 341] width 85 height 27
click at [524, 345] on button "Logout" at bounding box center [515, 341] width 85 height 27
click at [513, 339] on button "Logout" at bounding box center [515, 341] width 85 height 27
click at [508, 345] on button "Logout" at bounding box center [515, 341] width 85 height 27
click at [508, 346] on button "Logout" at bounding box center [515, 341] width 85 height 27
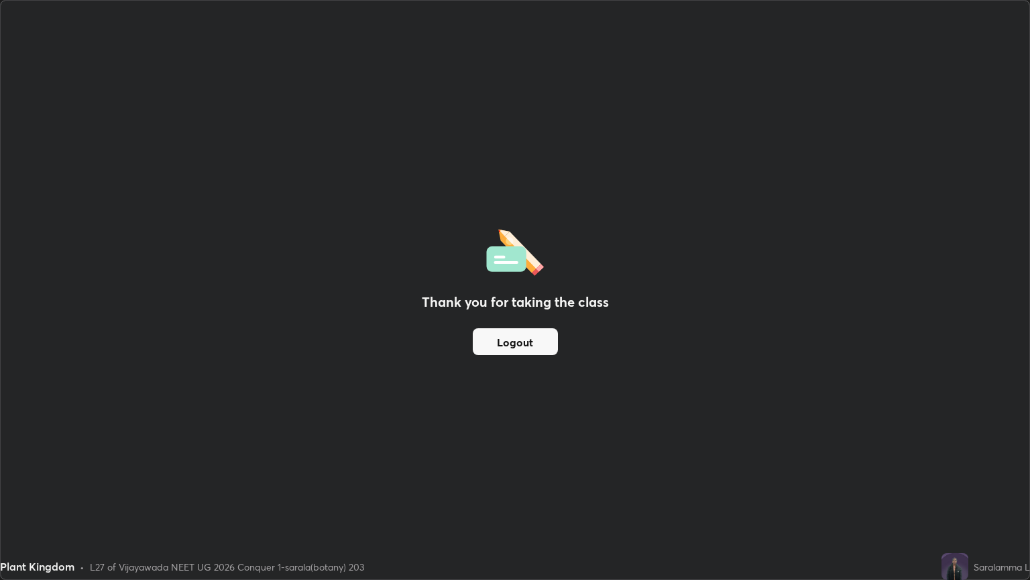
click at [508, 346] on button "Logout" at bounding box center [515, 341] width 85 height 27
click at [508, 345] on button "Logout" at bounding box center [515, 341] width 85 height 27
click at [516, 345] on button "Logout" at bounding box center [515, 341] width 85 height 27
click at [519, 346] on button "Logout" at bounding box center [515, 341] width 85 height 27
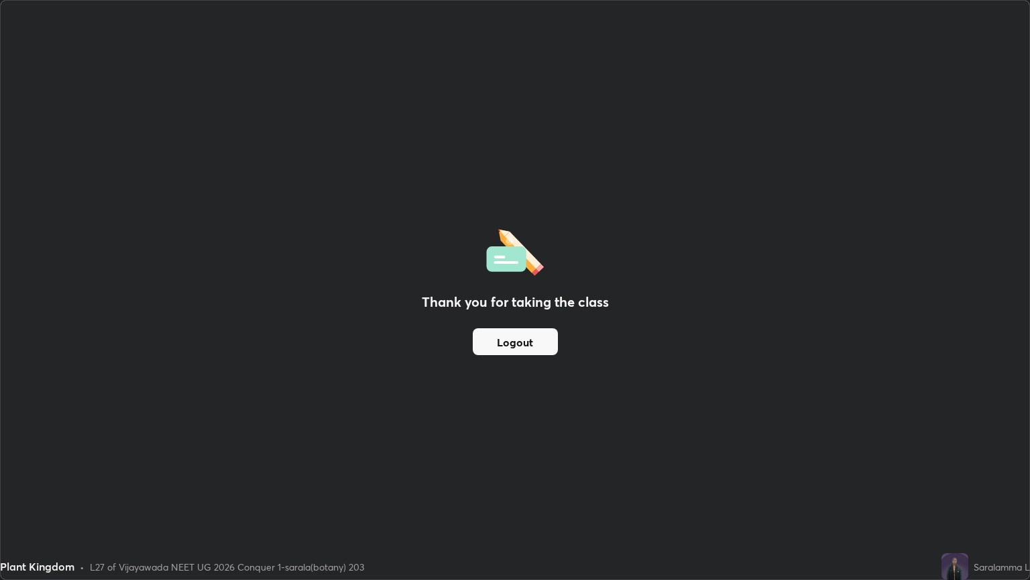
click at [511, 350] on button "Logout" at bounding box center [515, 341] width 85 height 27
click at [509, 339] on button "Logout" at bounding box center [515, 341] width 85 height 27
click at [508, 345] on button "Logout" at bounding box center [515, 341] width 85 height 27
click at [512, 342] on button "Logout" at bounding box center [515, 341] width 85 height 27
click at [492, 346] on button "Logout" at bounding box center [515, 341] width 85 height 27
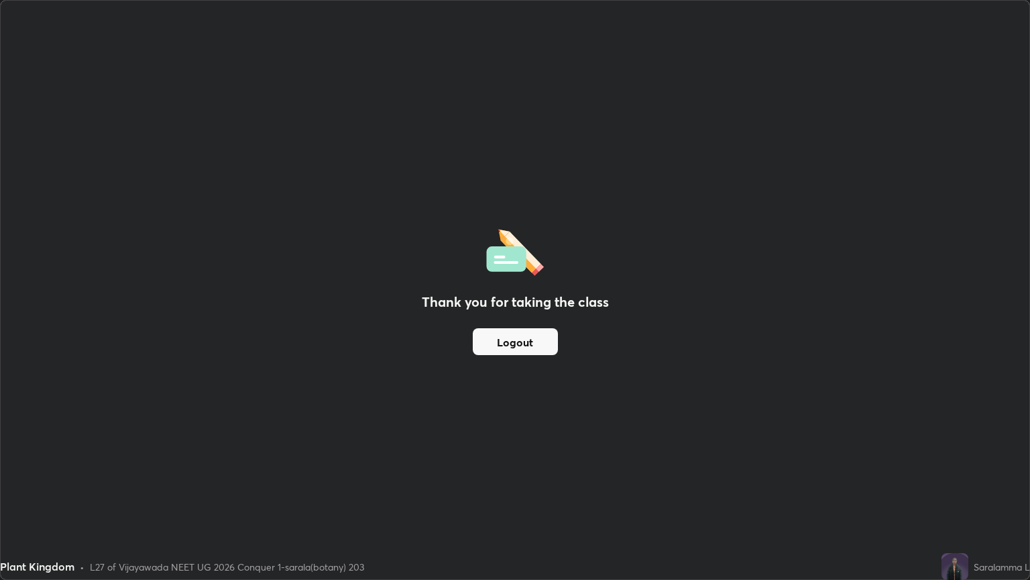
click at [495, 341] on button "Logout" at bounding box center [515, 341] width 85 height 27
click at [495, 340] on button "Logout" at bounding box center [515, 341] width 85 height 27
click at [497, 343] on button "Logout" at bounding box center [515, 341] width 85 height 27
click at [502, 339] on button "Logout" at bounding box center [515, 341] width 85 height 27
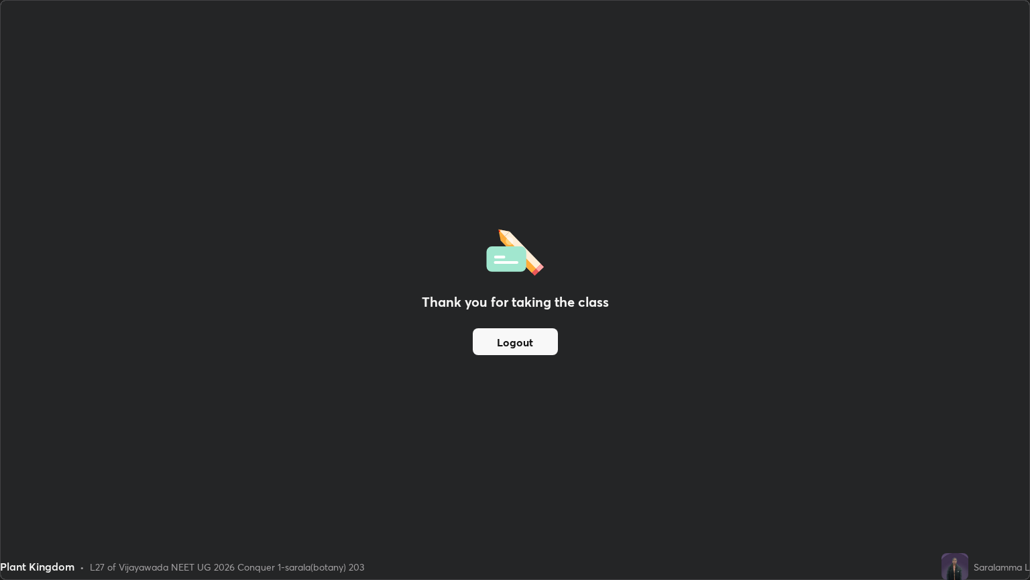
click at [502, 338] on button "Logout" at bounding box center [515, 341] width 85 height 27
click at [500, 333] on button "Logout" at bounding box center [515, 341] width 85 height 27
click at [499, 331] on button "Logout" at bounding box center [515, 341] width 85 height 27
click at [490, 109] on div "Thank you for taking the class Logout" at bounding box center [515, 290] width 1029 height 578
click at [527, 111] on div "Thank you for taking the class Logout" at bounding box center [515, 290] width 1029 height 578
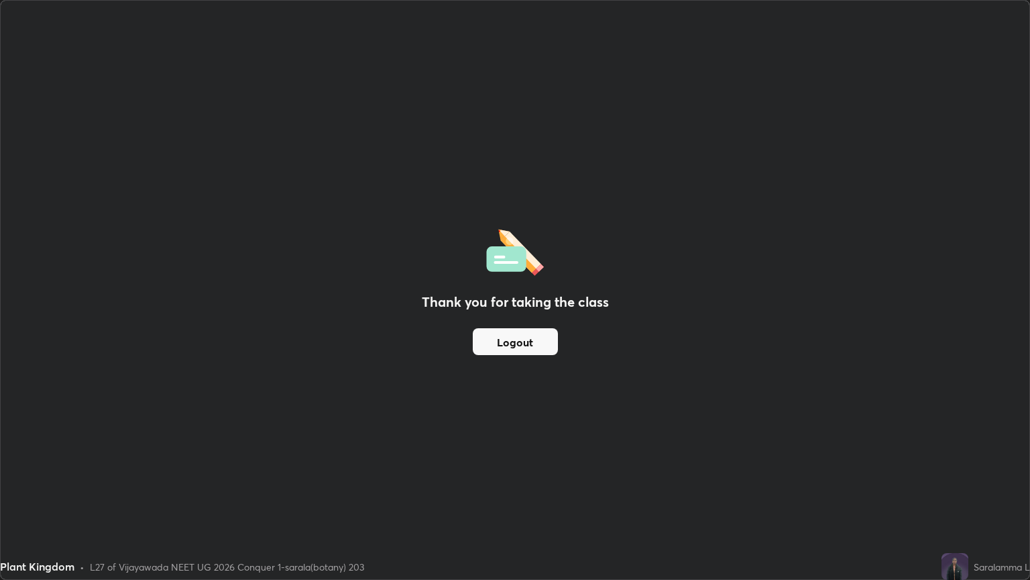
click at [519, 40] on div "Thank you for taking the class Logout" at bounding box center [515, 290] width 1029 height 578
click at [510, 44] on div "Thank you for taking the class Logout" at bounding box center [515, 290] width 1029 height 578
click at [512, 46] on div "Thank you for taking the class Logout" at bounding box center [515, 290] width 1029 height 578
click at [516, 46] on div "Thank you for taking the class Logout" at bounding box center [515, 290] width 1029 height 578
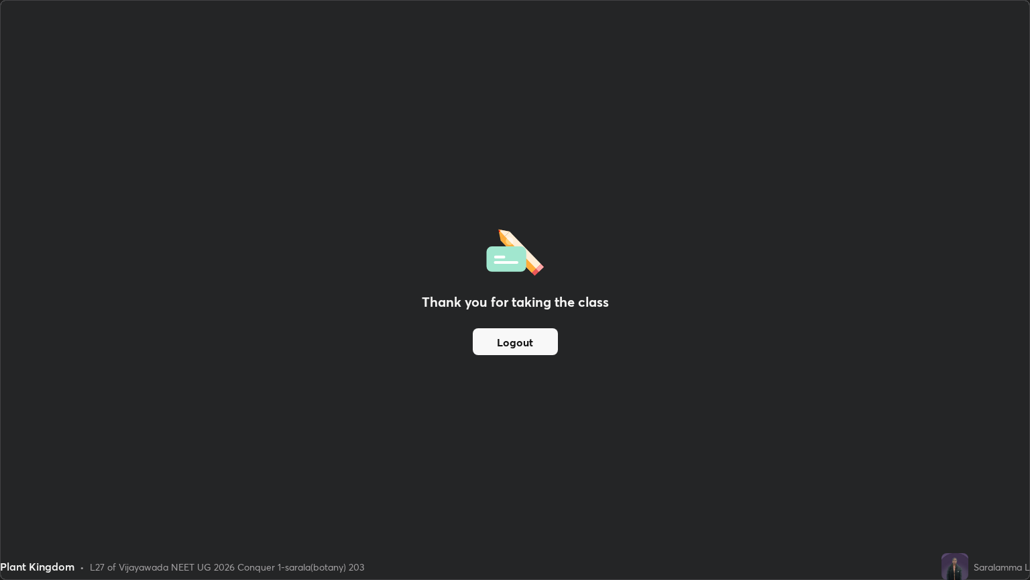
click at [516, 46] on div "Thank you for taking the class Logout" at bounding box center [515, 290] width 1029 height 578
click at [513, 48] on div "Thank you for taking the class Logout" at bounding box center [515, 290] width 1029 height 578
click at [516, 341] on button "Logout" at bounding box center [515, 341] width 85 height 27
click at [513, 339] on button "Logout" at bounding box center [515, 341] width 85 height 27
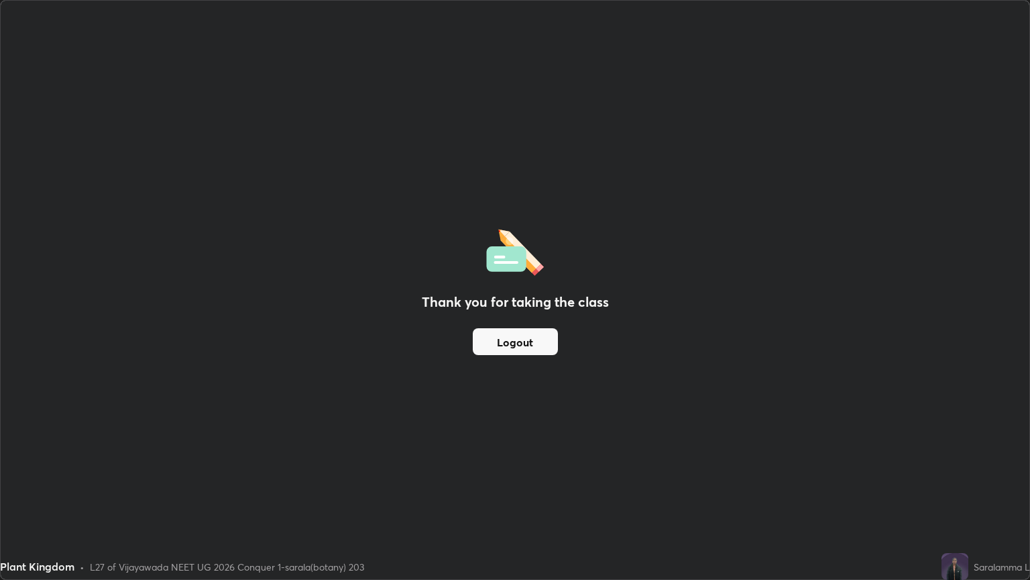
click at [513, 339] on button "Logout" at bounding box center [515, 341] width 85 height 27
click at [515, 342] on button "Logout" at bounding box center [515, 341] width 85 height 27
click at [521, 343] on button "Logout" at bounding box center [515, 341] width 85 height 27
